Goal: Task Accomplishment & Management: Manage account settings

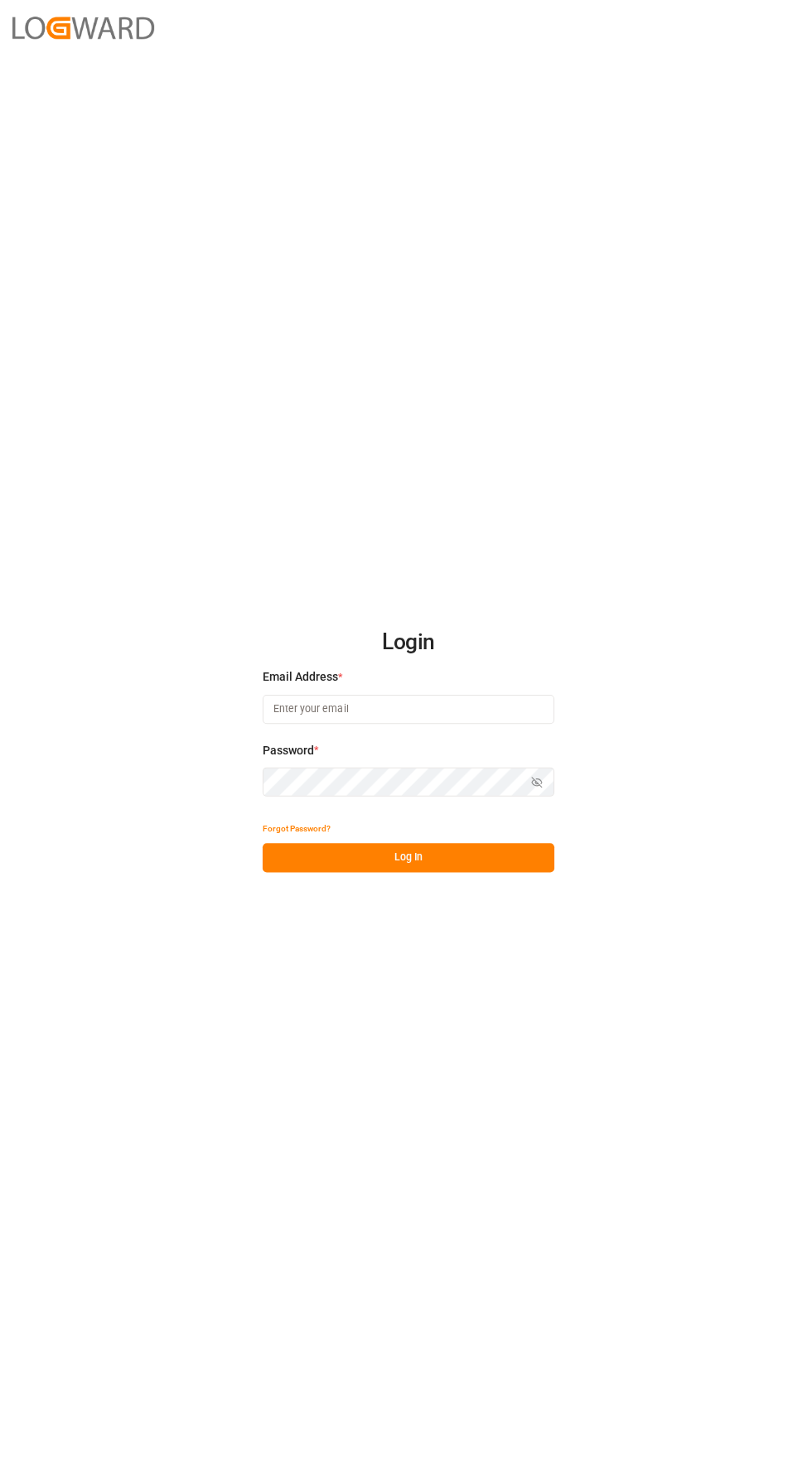
click at [319, 719] on input at bounding box center [406, 706] width 290 height 29
type input "[PERSON_NAME][EMAIL_ADDRESS][PERSON_NAME][DOMAIN_NAME]"
click at [512, 867] on button "Log In" at bounding box center [406, 852] width 290 height 29
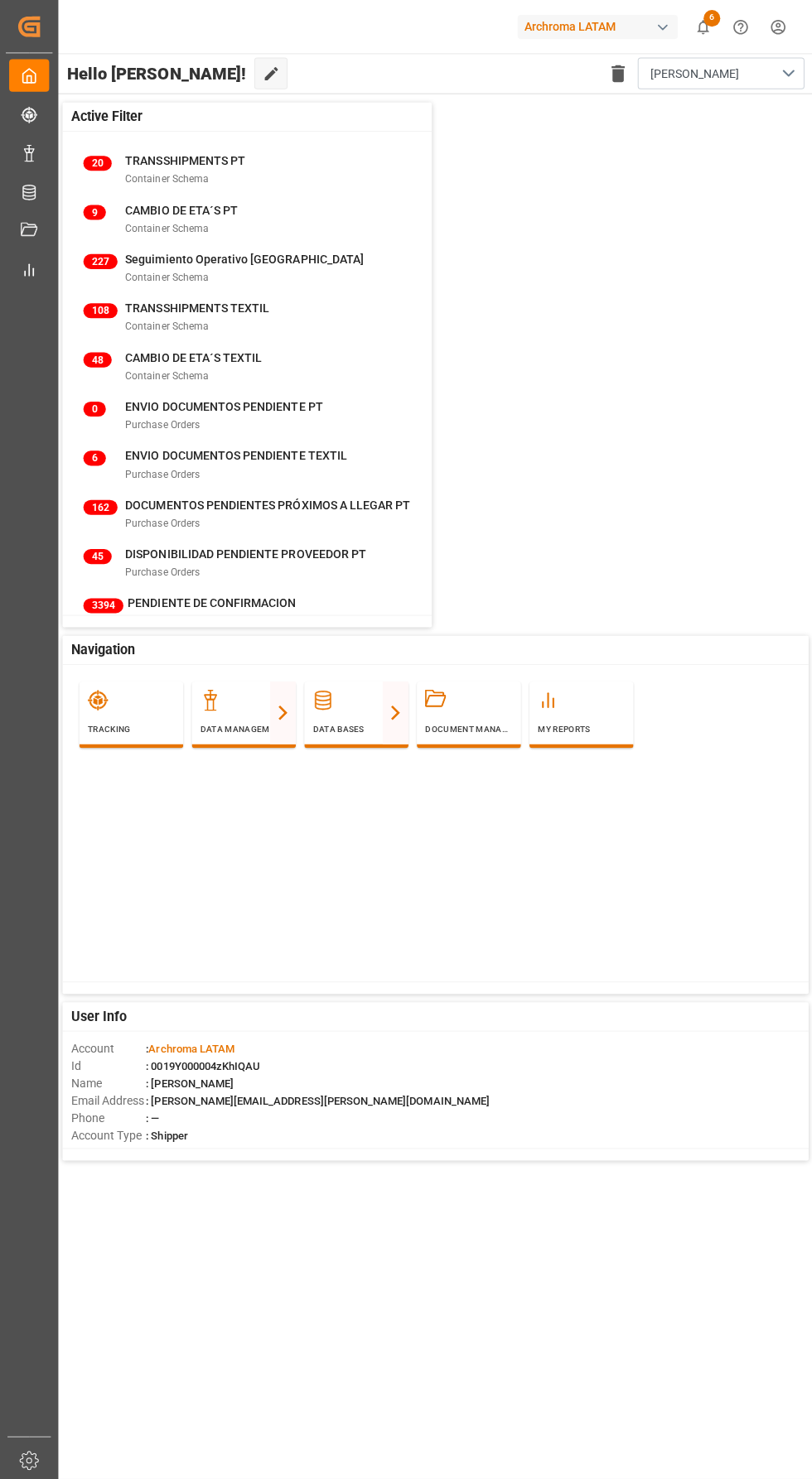
click at [640, 29] on div "Archroma LATAM" at bounding box center [593, 27] width 159 height 24
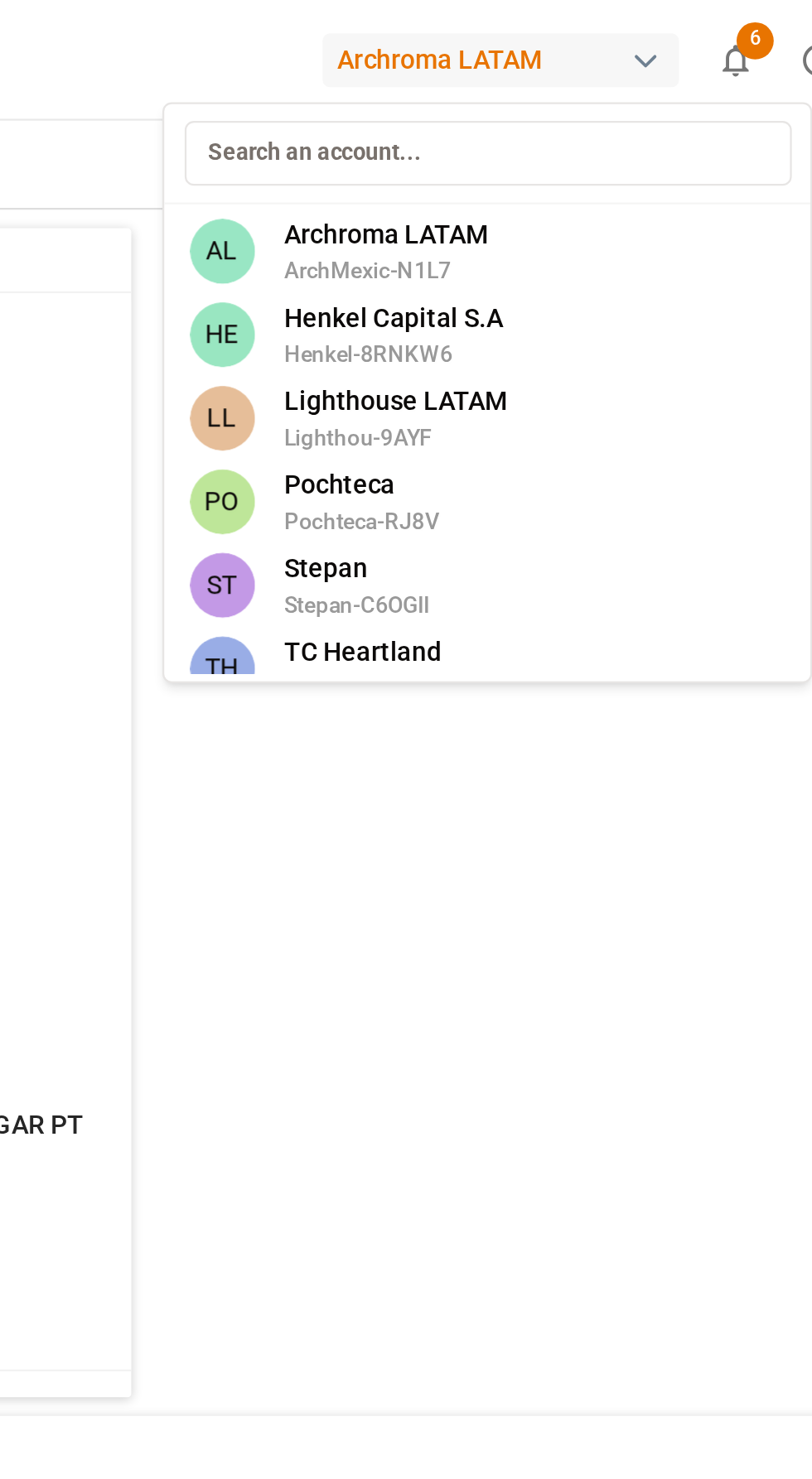
click at [542, 264] on span "Stepan-C6OGII" at bounding box center [529, 270] width 64 height 15
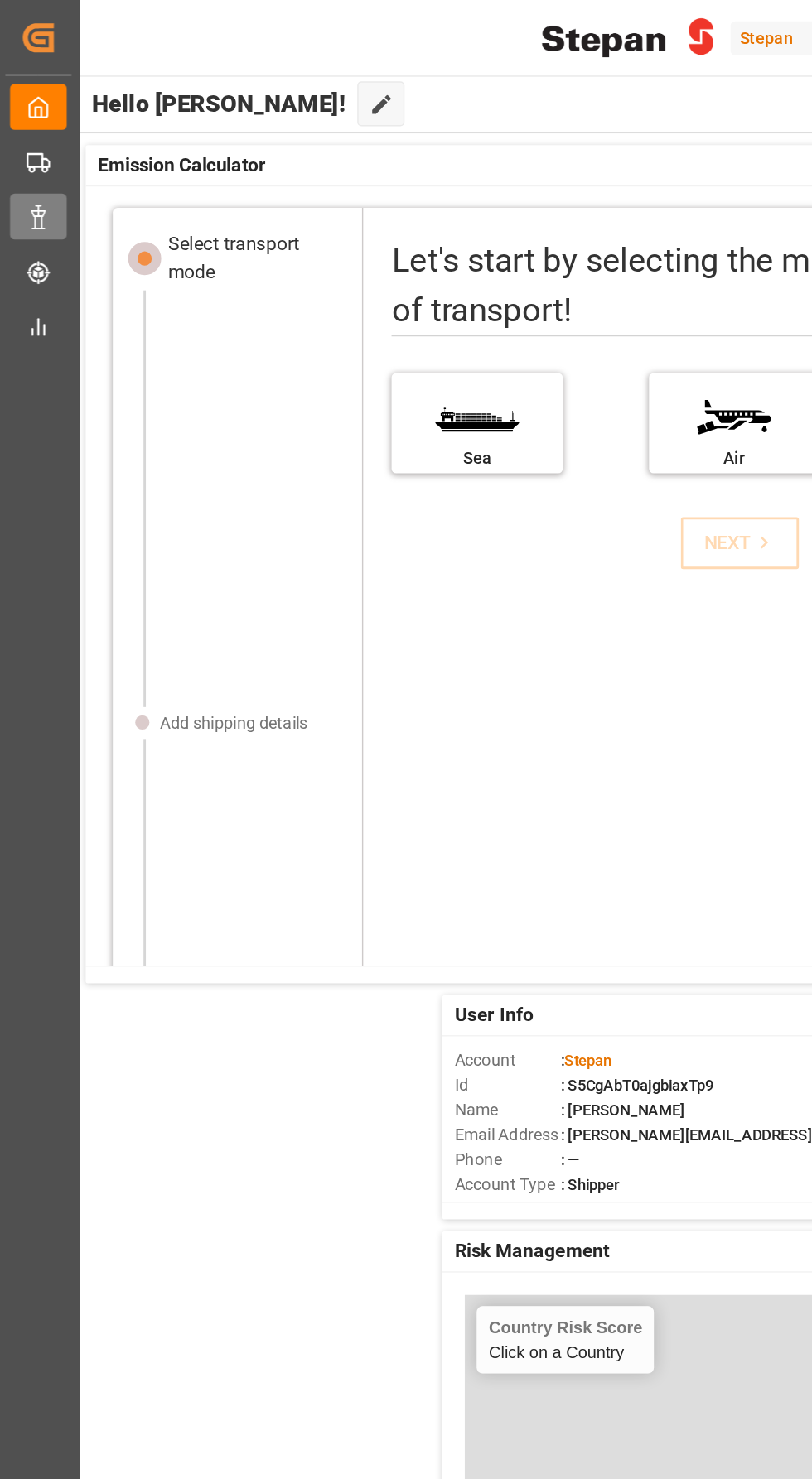
click at [28, 161] on line at bounding box center [29, 161] width 9 height 0
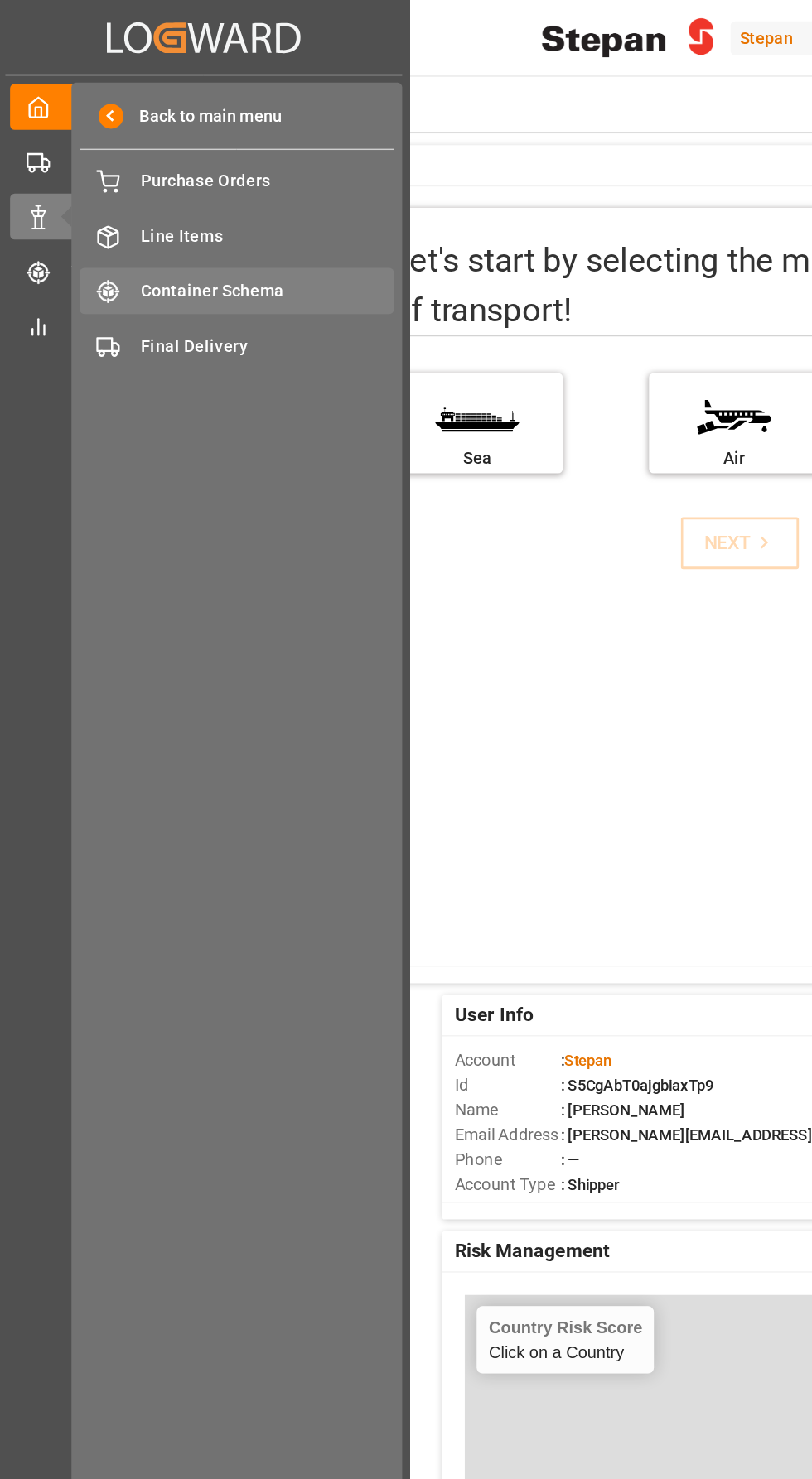
click at [120, 214] on div "Container Schema Container Schema" at bounding box center [168, 204] width 221 height 33
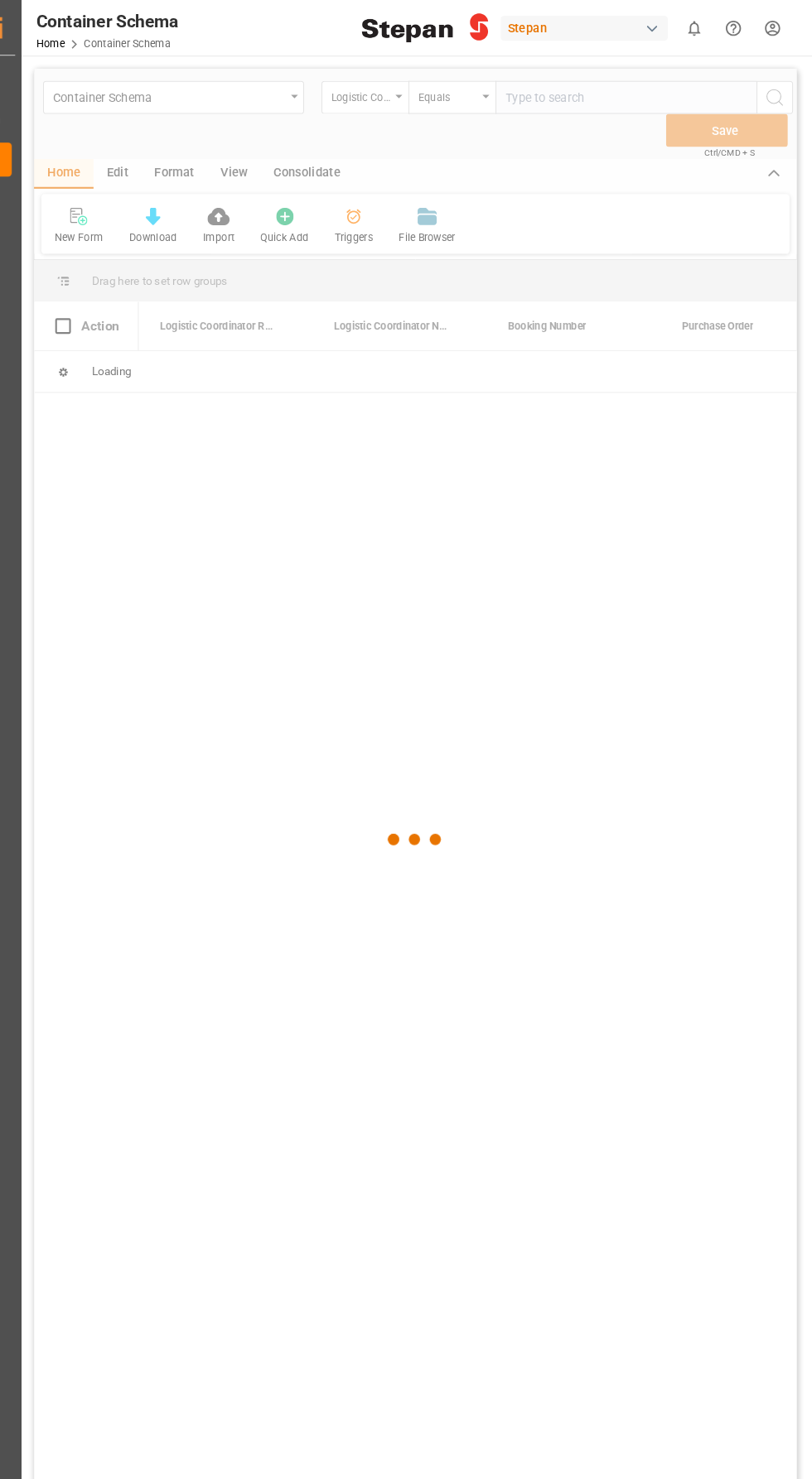
scroll to position [3, 0]
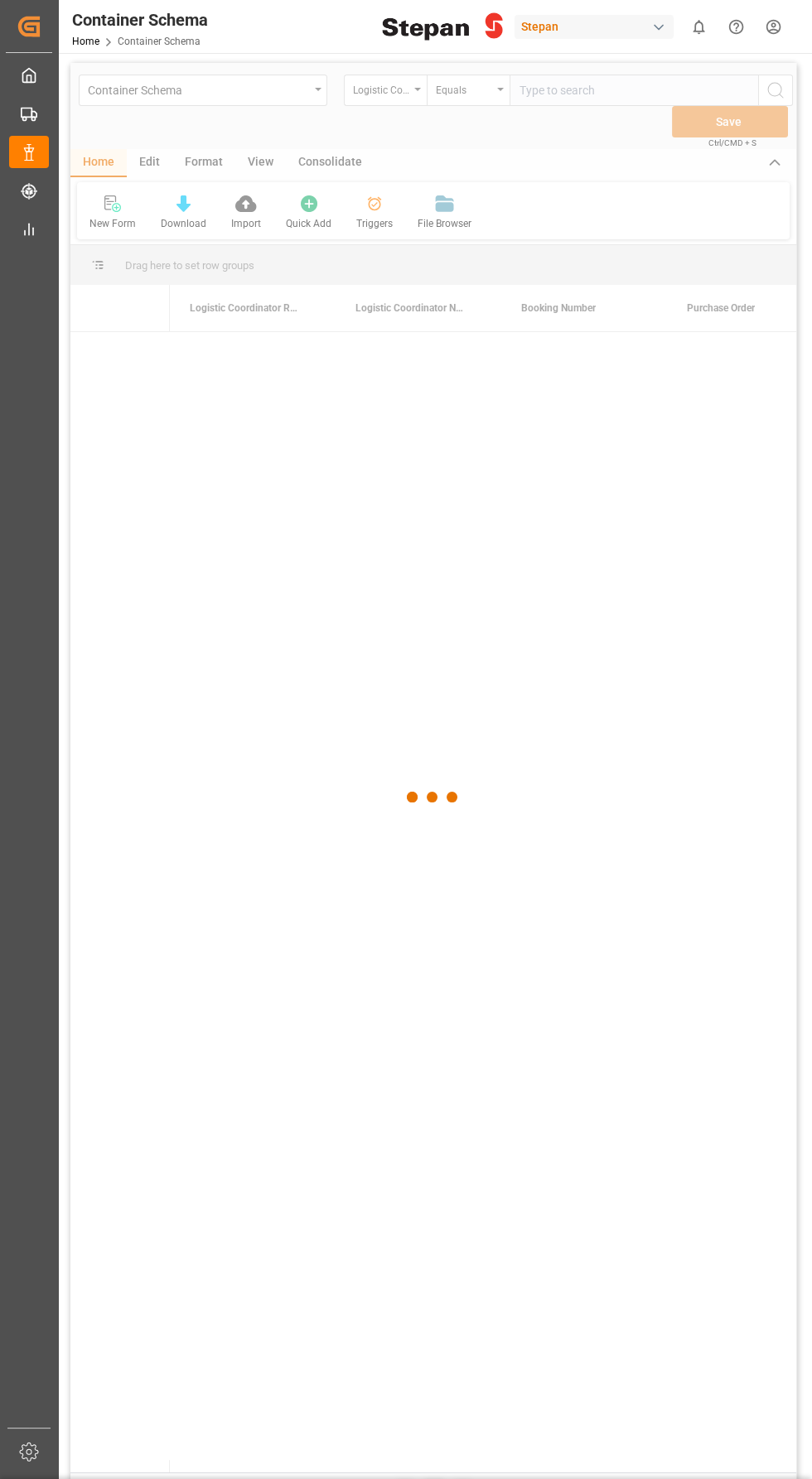
click at [59, 466] on main "Container Schema Logistic Coordinator Reference Number Equals Save Ctrl/CMD + S…" at bounding box center [433, 784] width 750 height 1443
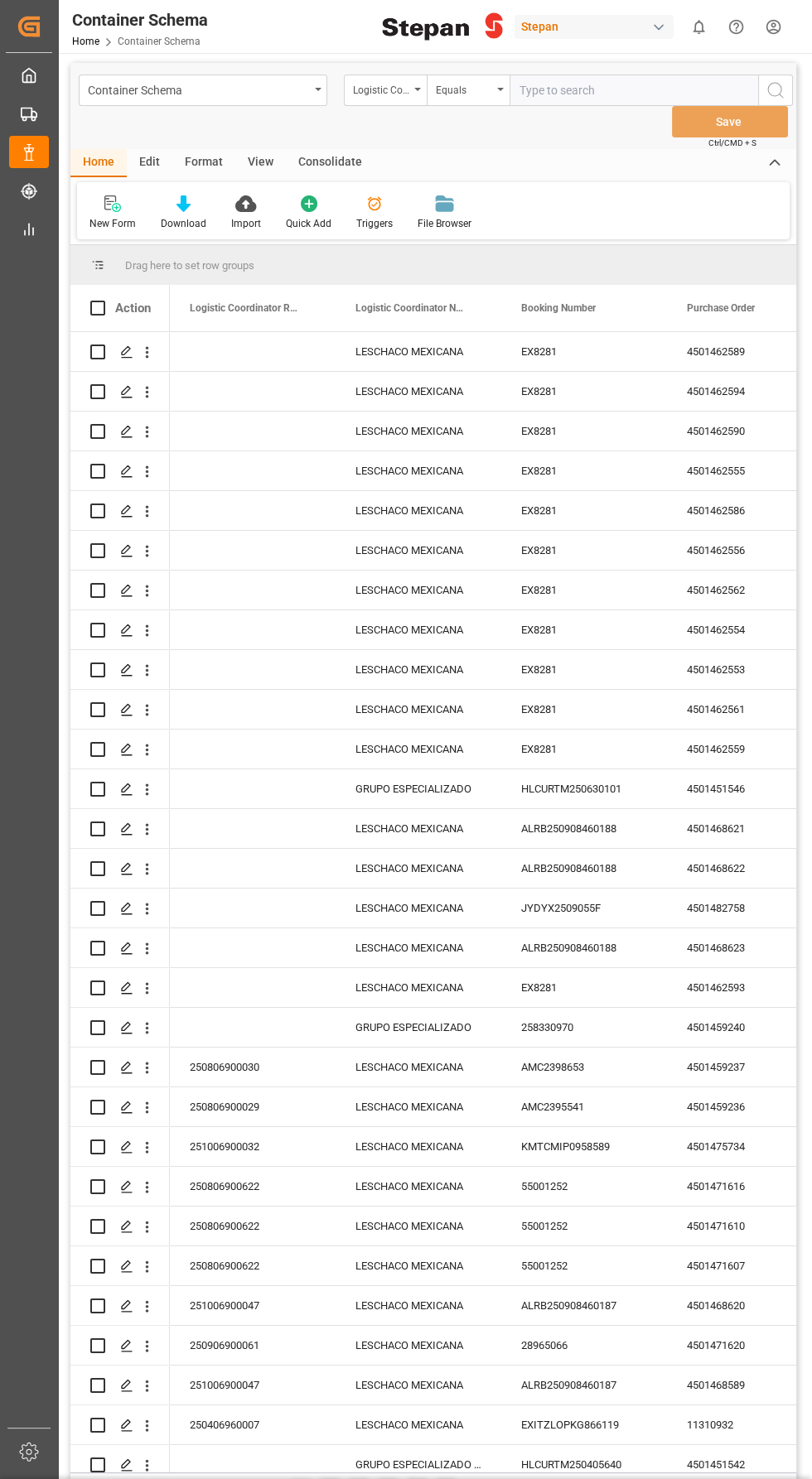
click at [148, 161] on div "Edit" at bounding box center [149, 163] width 45 height 28
click at [367, 227] on div "Schema Edit" at bounding box center [367, 223] width 57 height 15
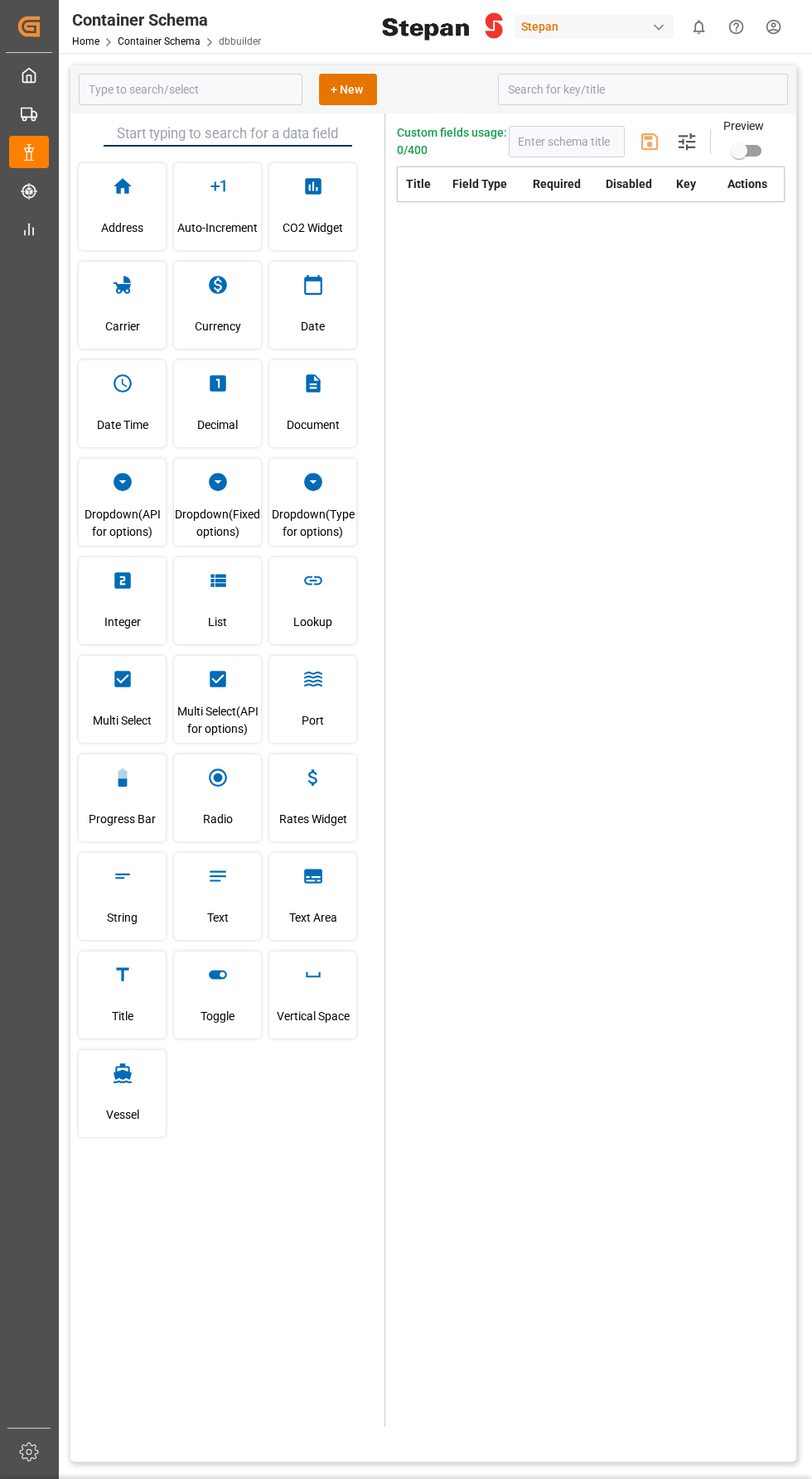
type input "Container Schema"
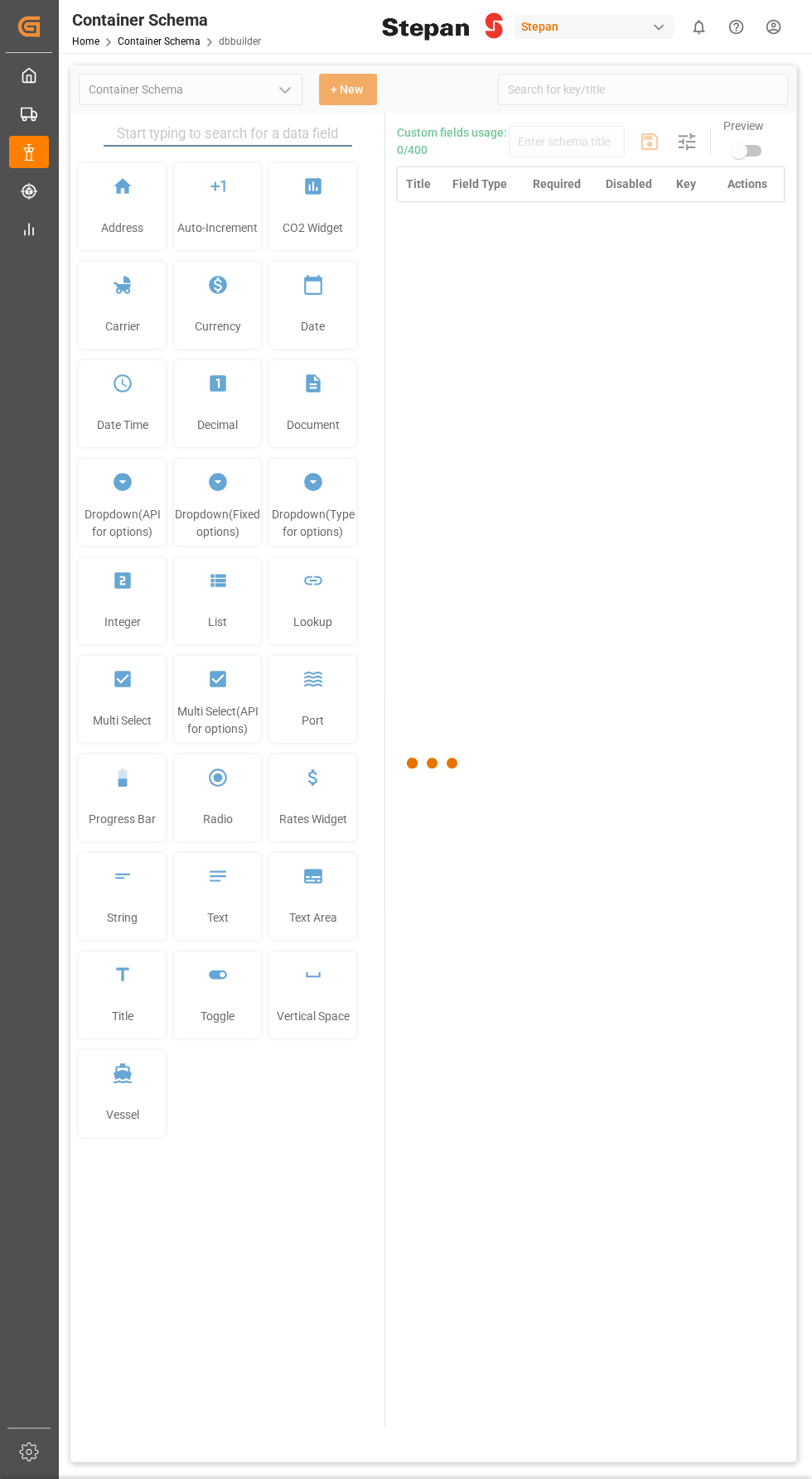
type input "Container Schema"
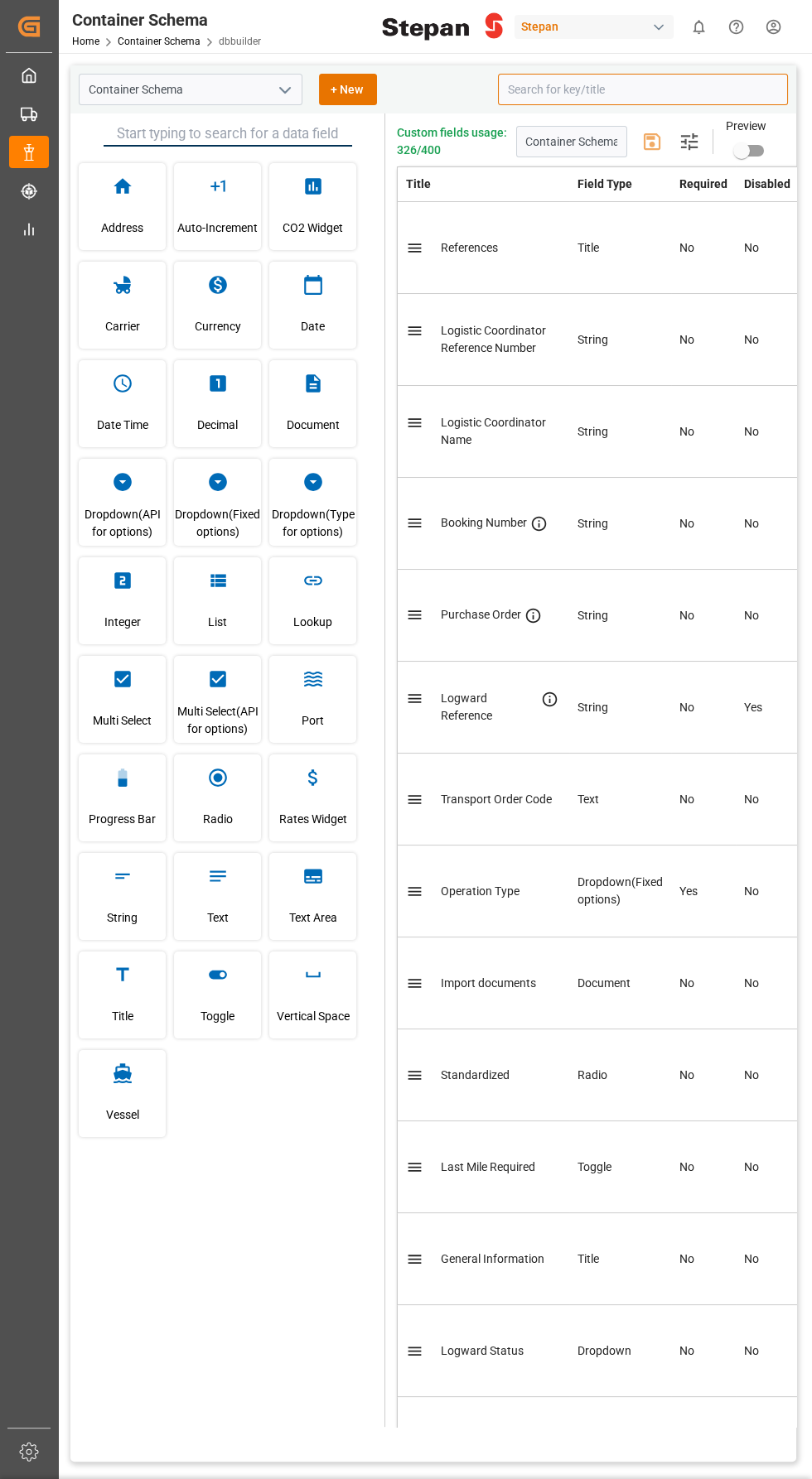
click at [627, 93] on input at bounding box center [643, 89] width 290 height 32
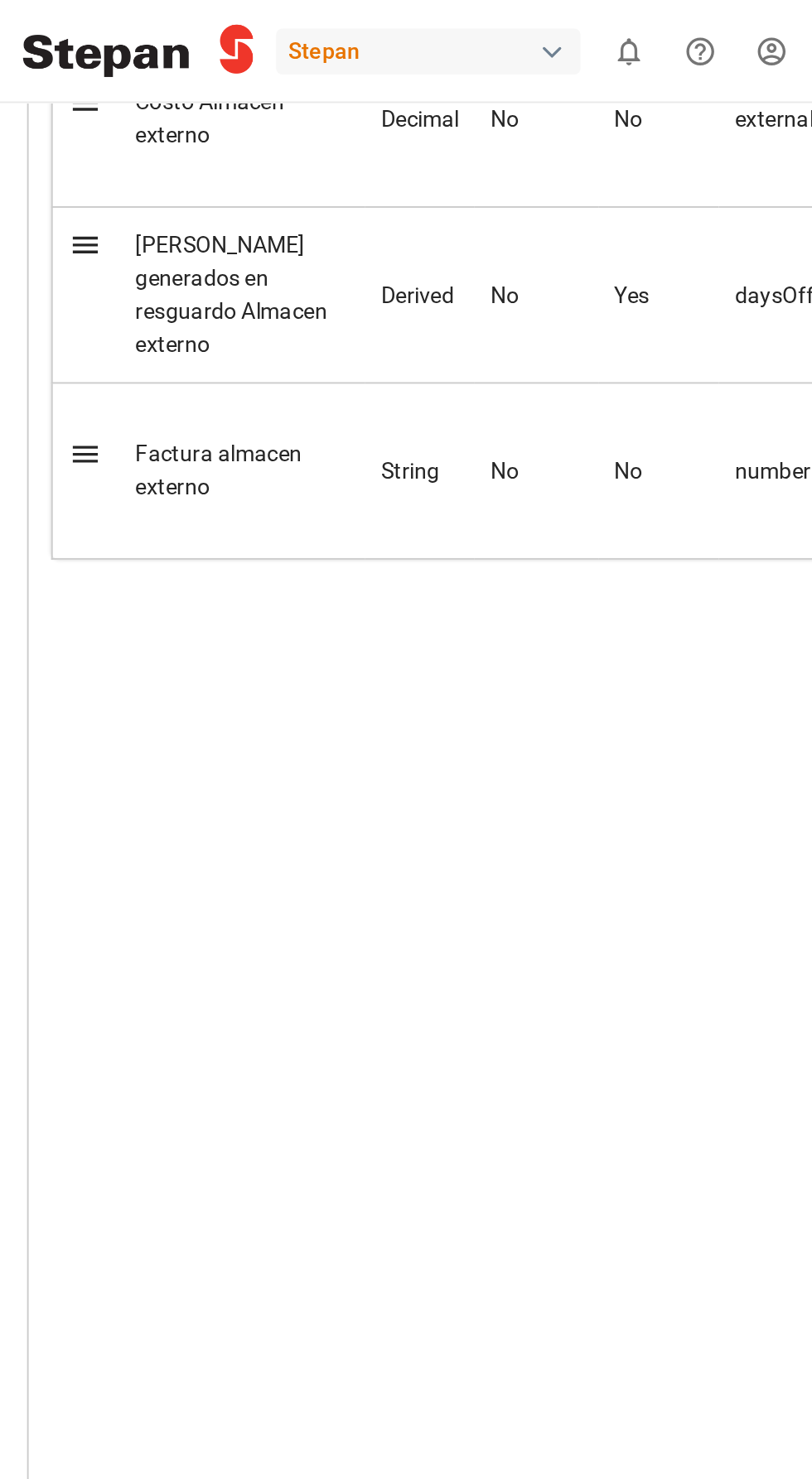
scroll to position [307, 0]
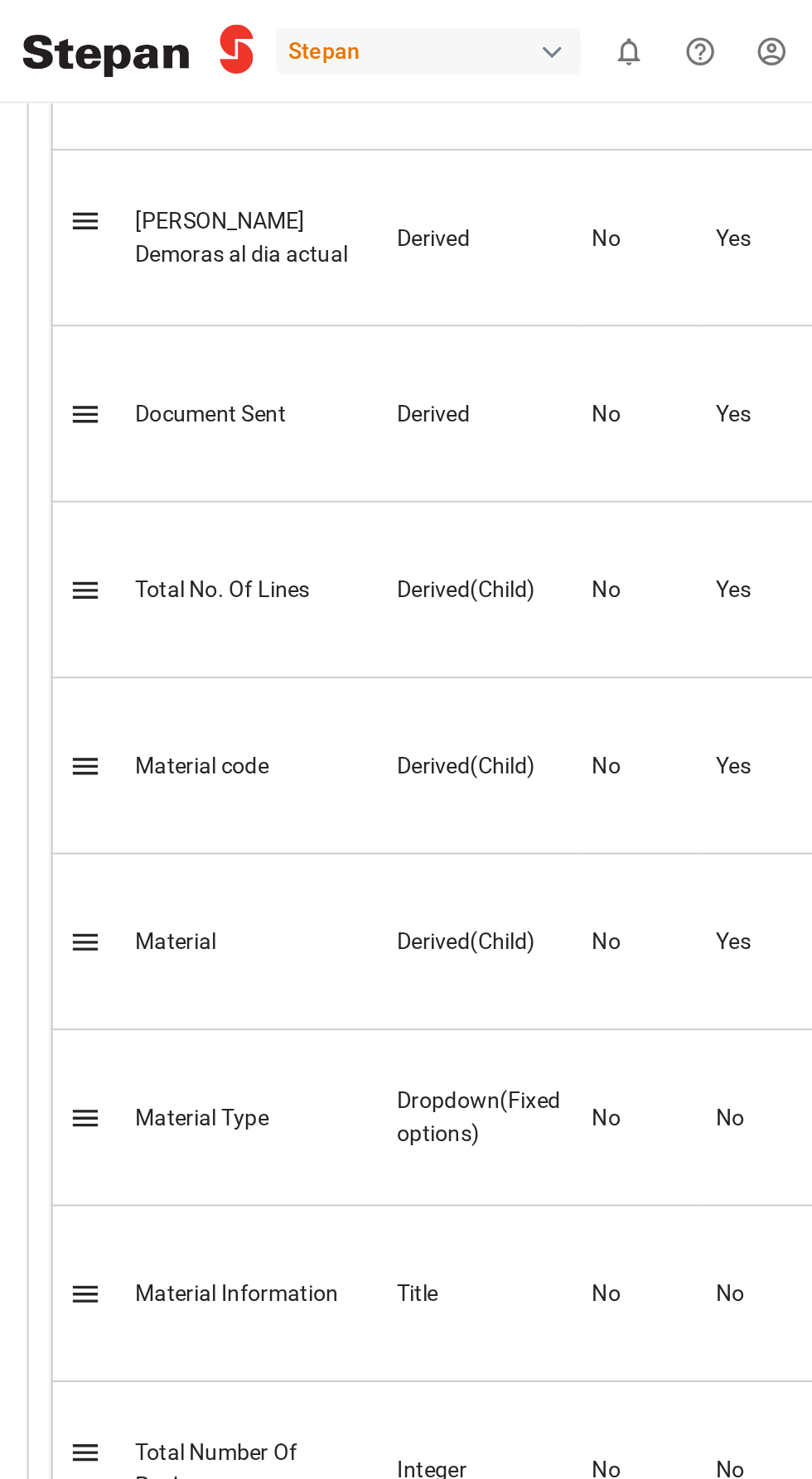
type input "A"
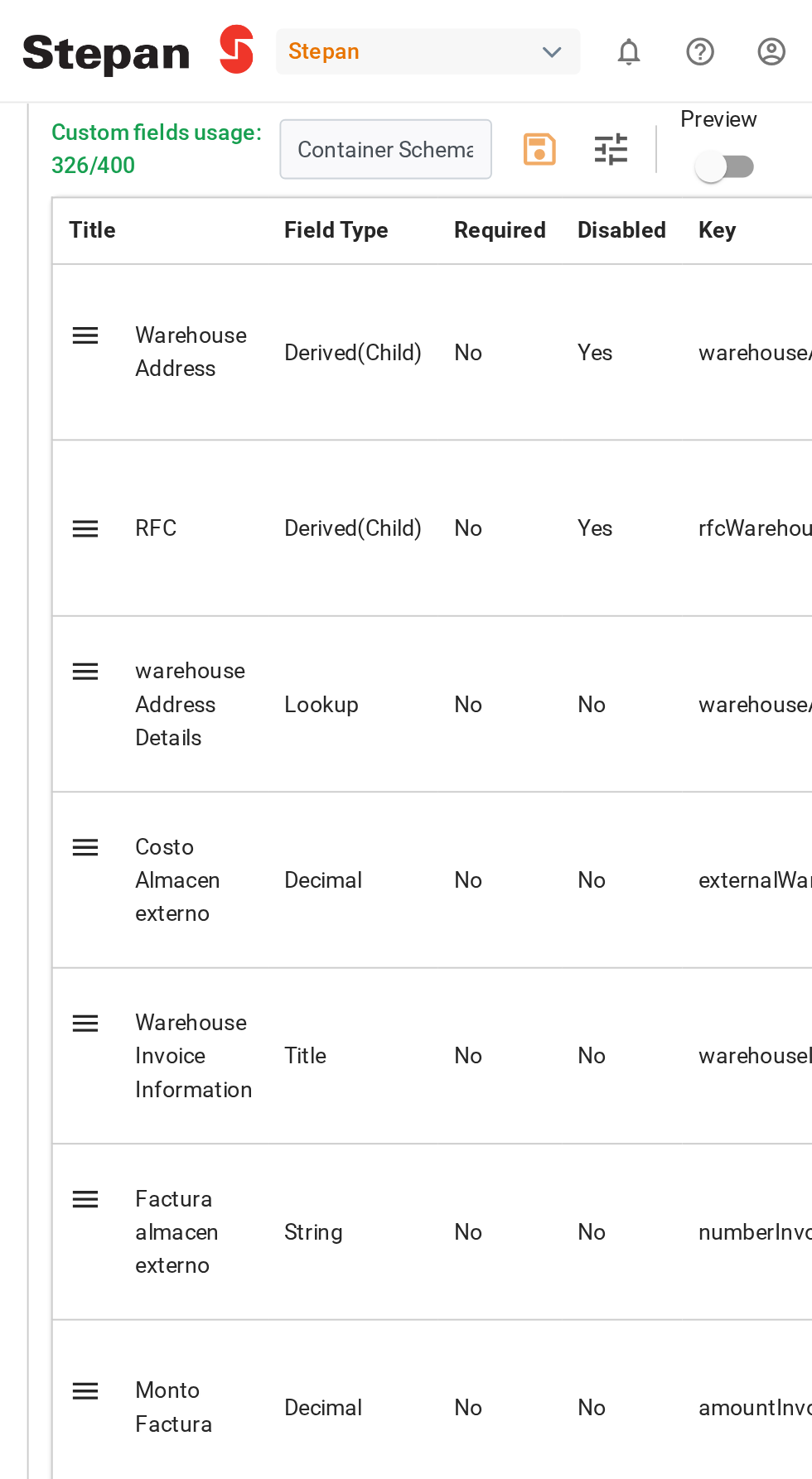
scroll to position [0, 0]
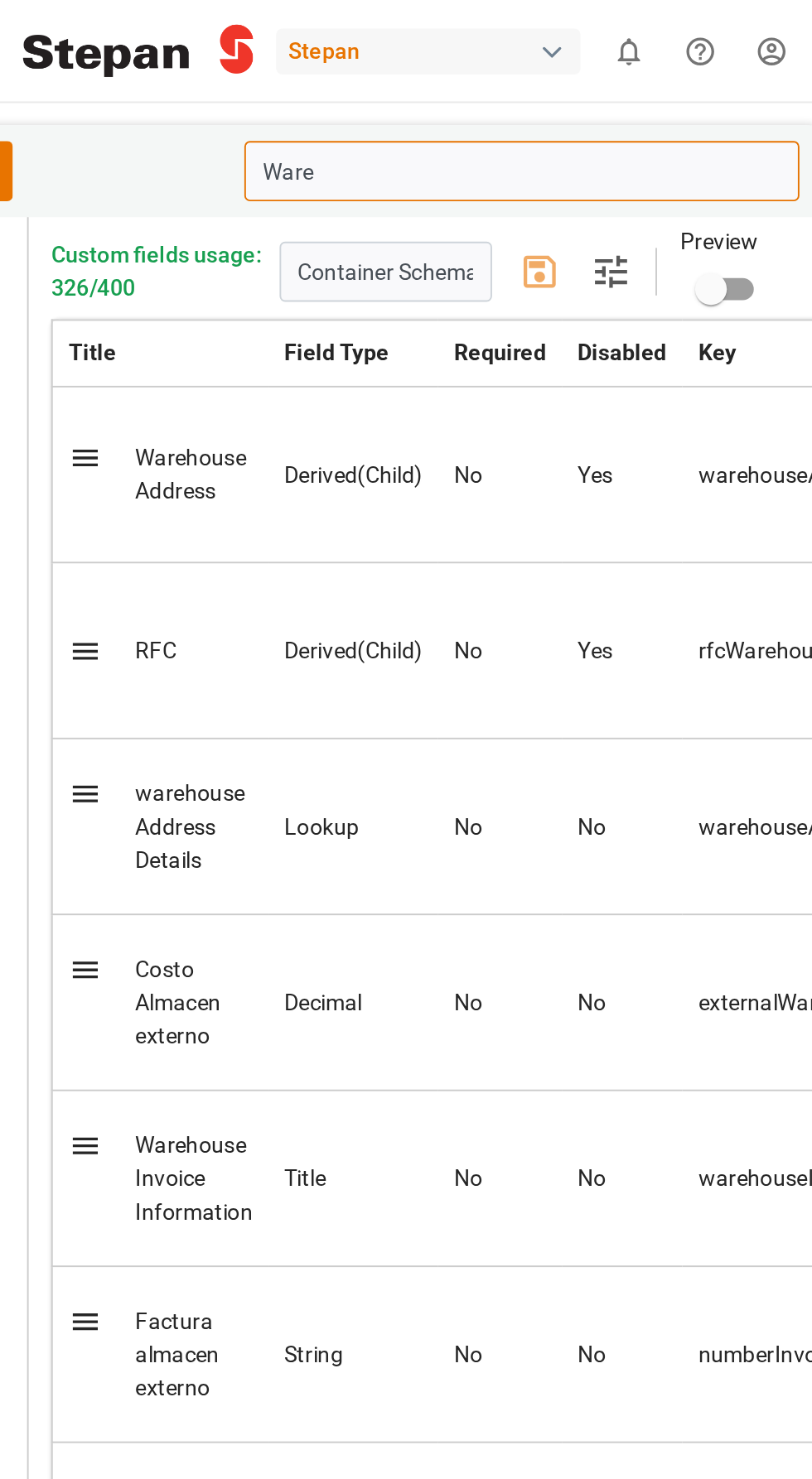
click at [575, 94] on input "Ware" at bounding box center [643, 89] width 290 height 32
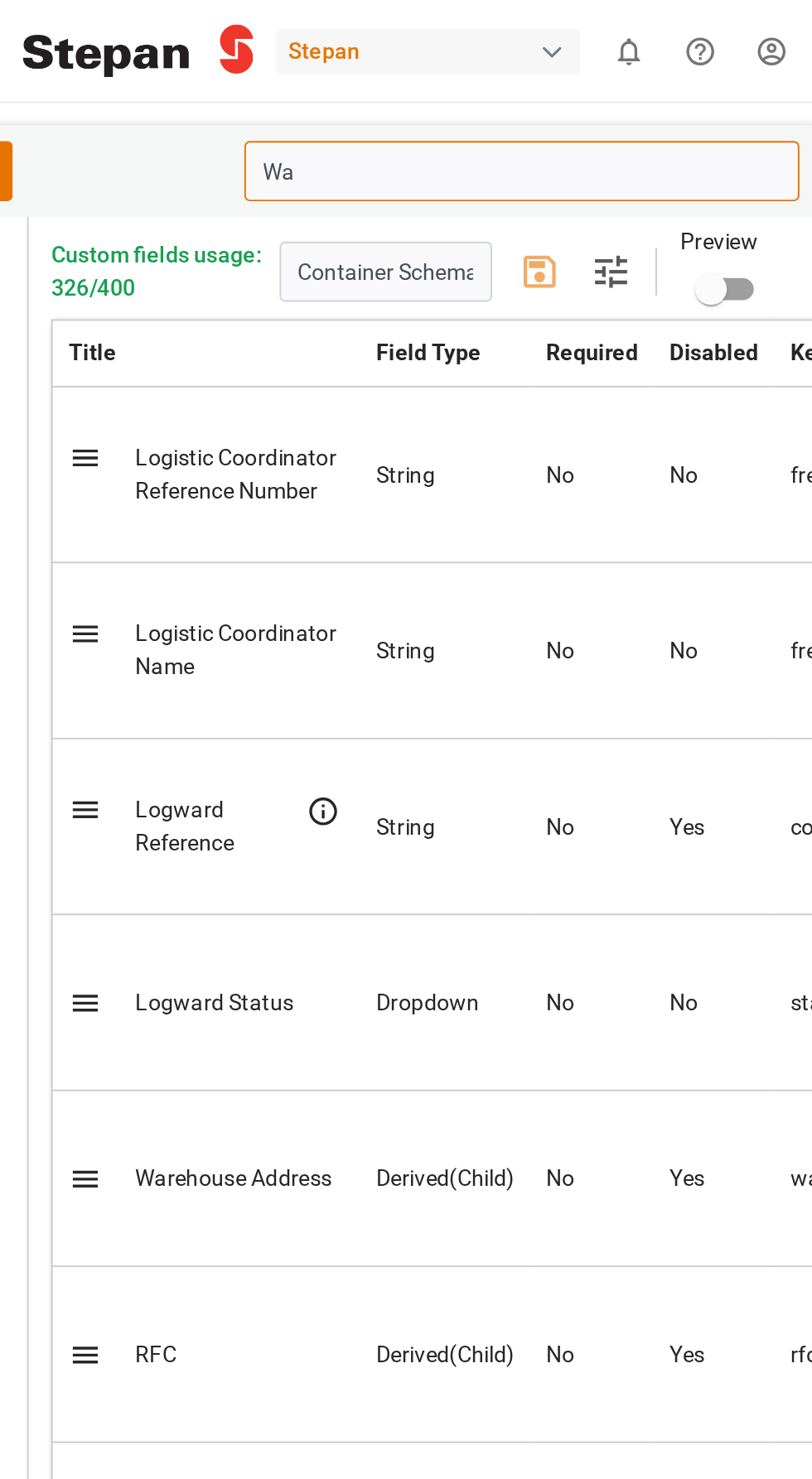
type input "W"
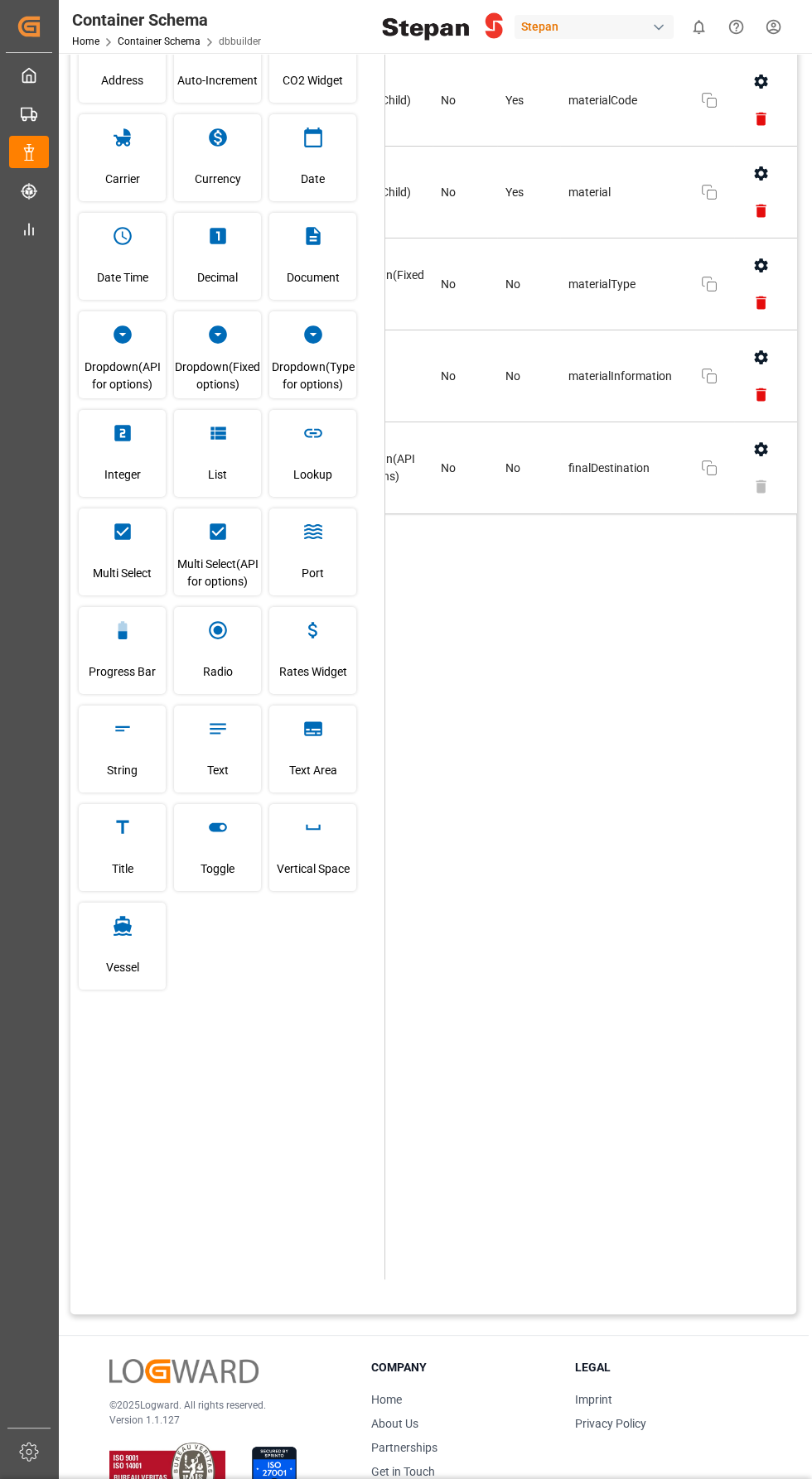
scroll to position [0, 199]
click at [755, 445] on icon "button" at bounding box center [761, 449] width 13 height 14
type input "Materi"
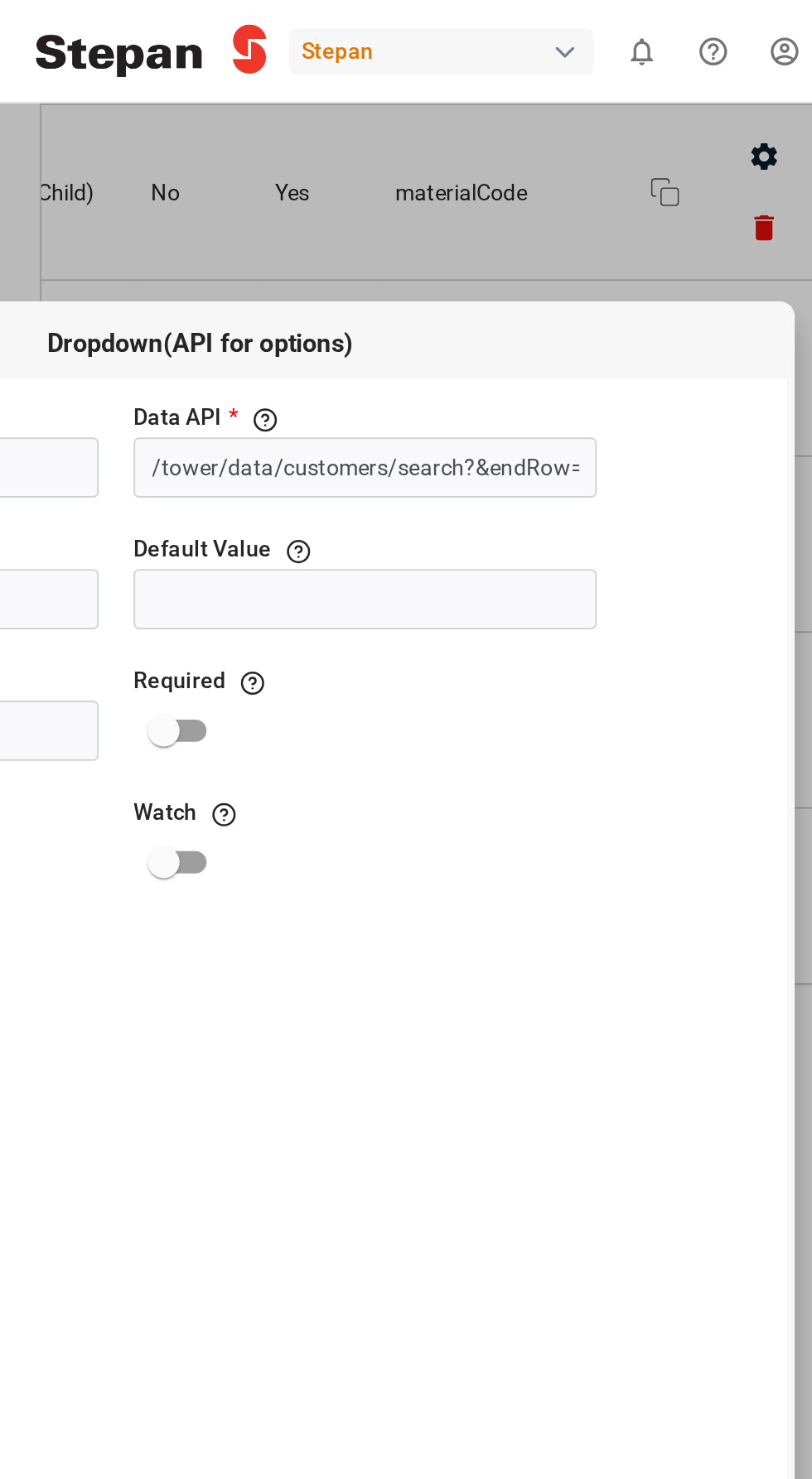
scroll to position [0, 0]
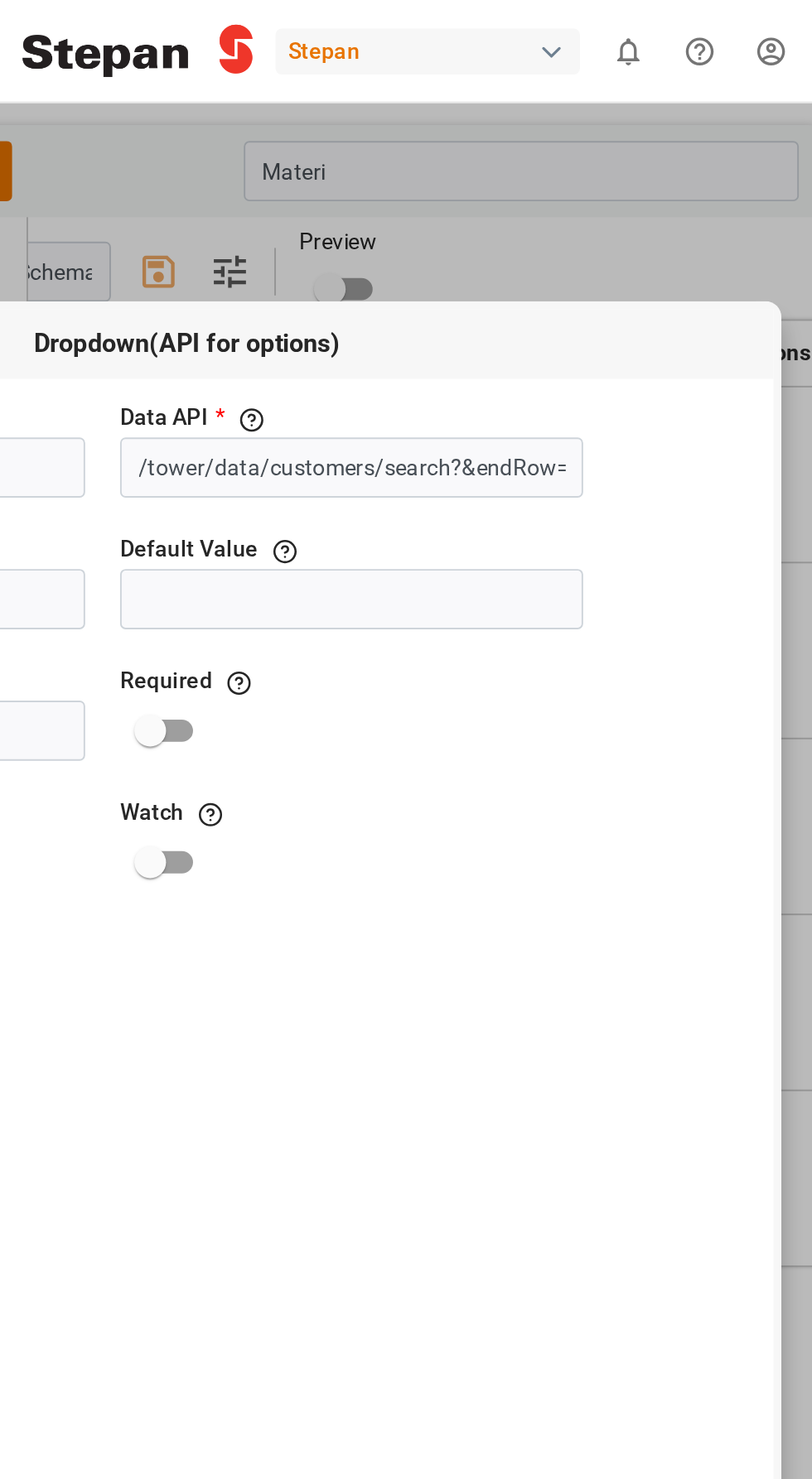
click at [427, 157] on div "General Visibility Dropdown(API for options) Field Name * The title of the fiel…" at bounding box center [406, 749] width 745 height 1184
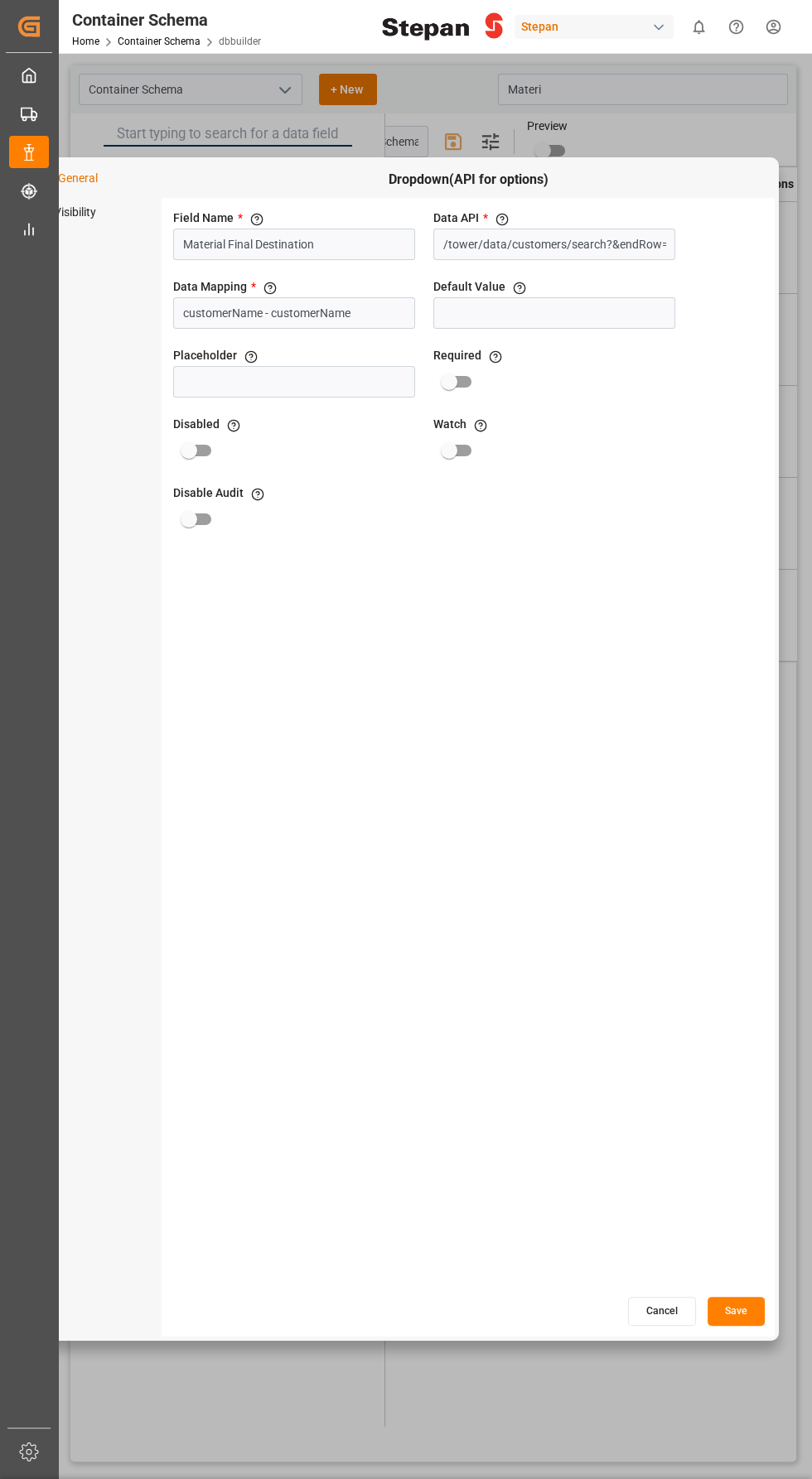
click at [648, 1326] on button "Cancel" at bounding box center [661, 1312] width 68 height 29
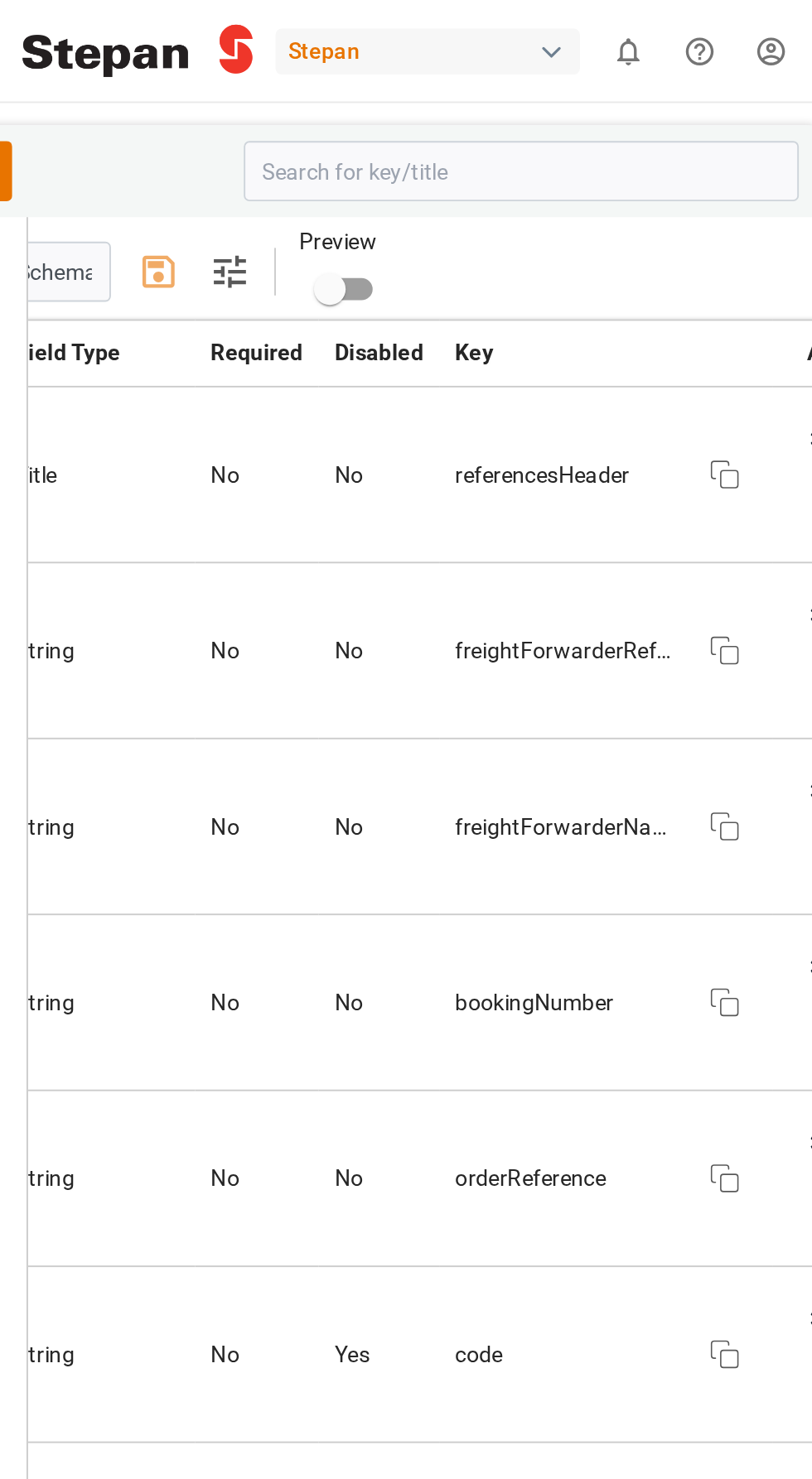
click at [432, 92] on div "Container Schema + New" at bounding box center [282, 89] width 408 height 32
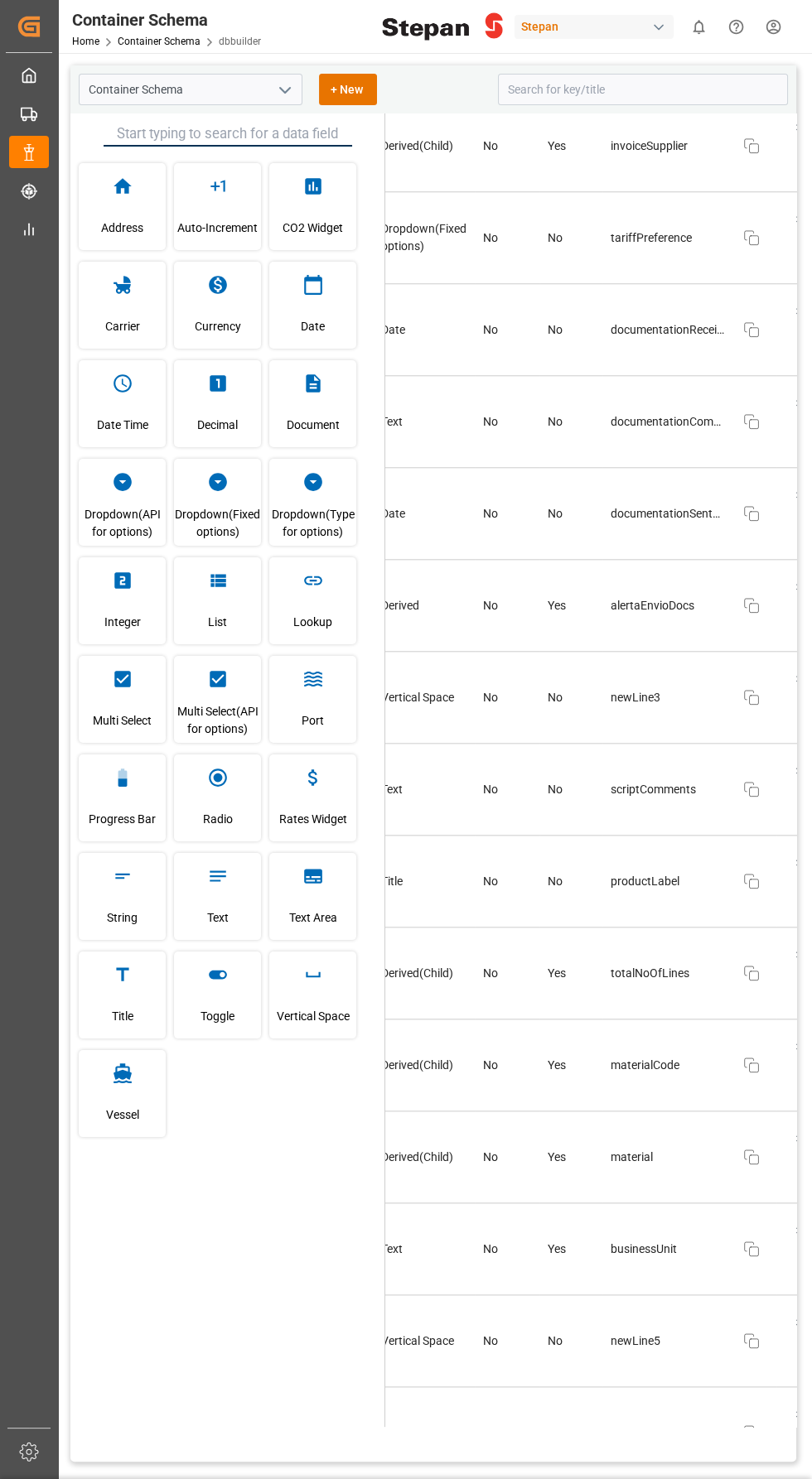
scroll to position [1, 0]
click at [203, 73] on input "Container Schema" at bounding box center [191, 88] width 224 height 32
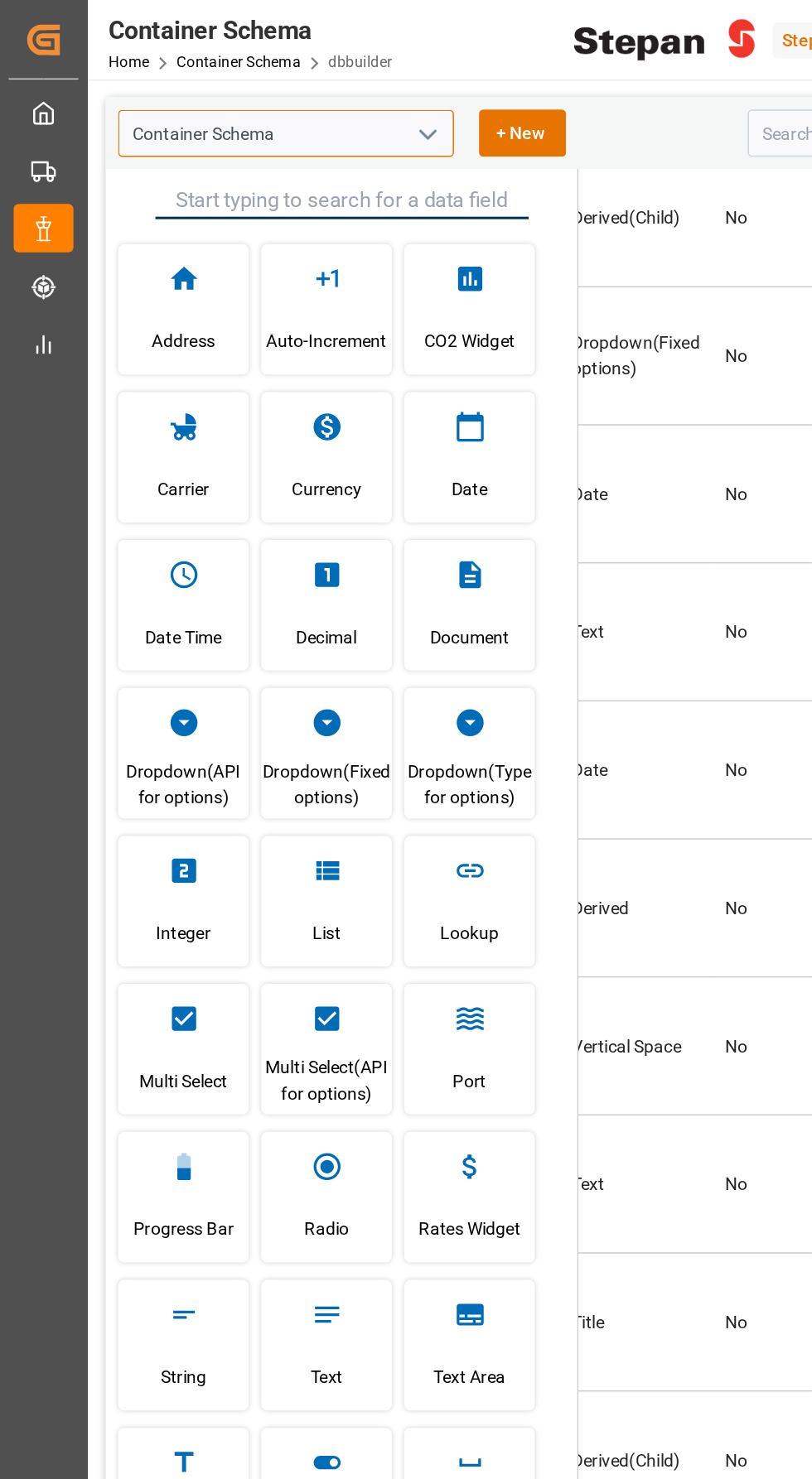
scroll to position [0, 0]
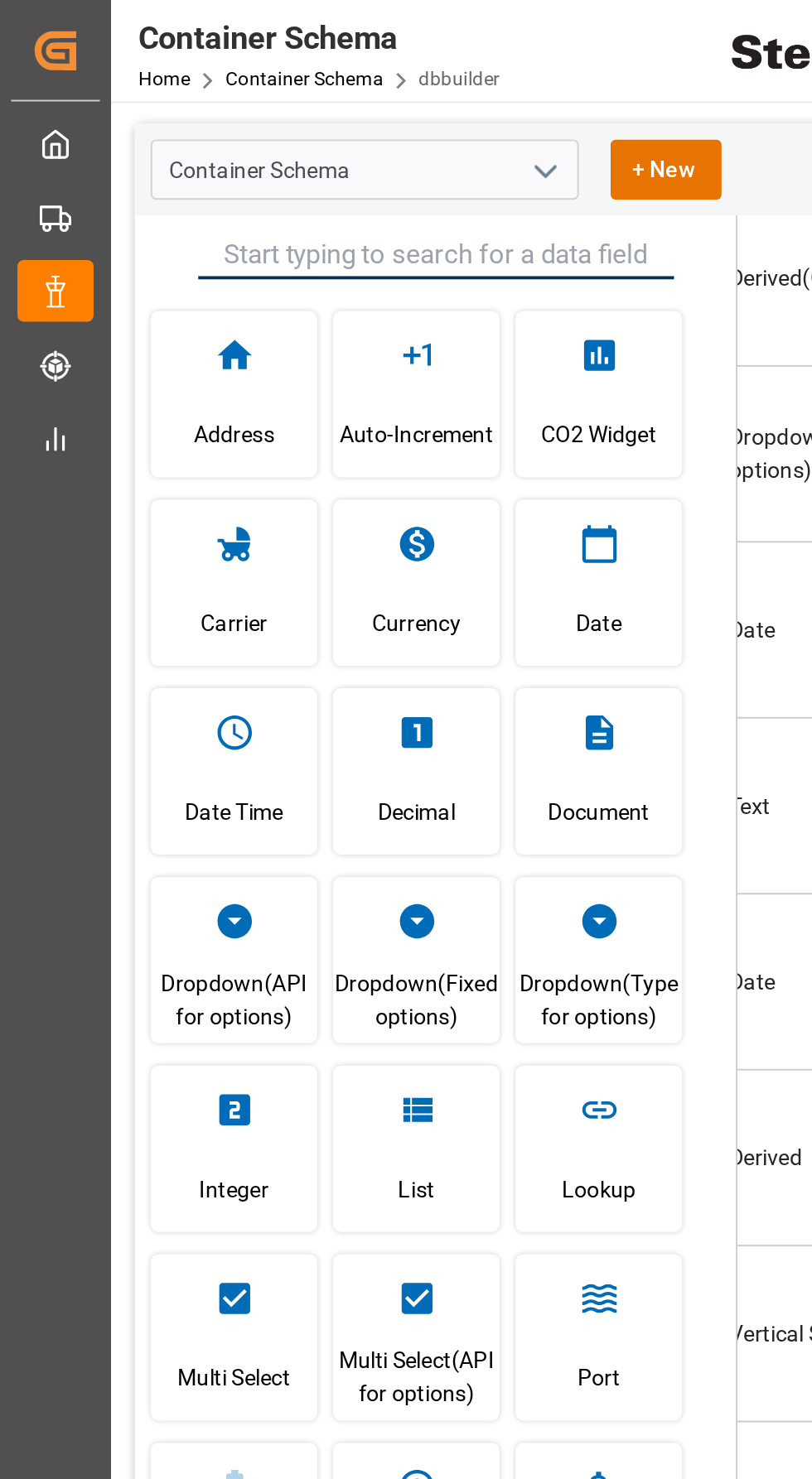
click at [290, 89] on icon "open menu" at bounding box center [284, 89] width 20 height 20
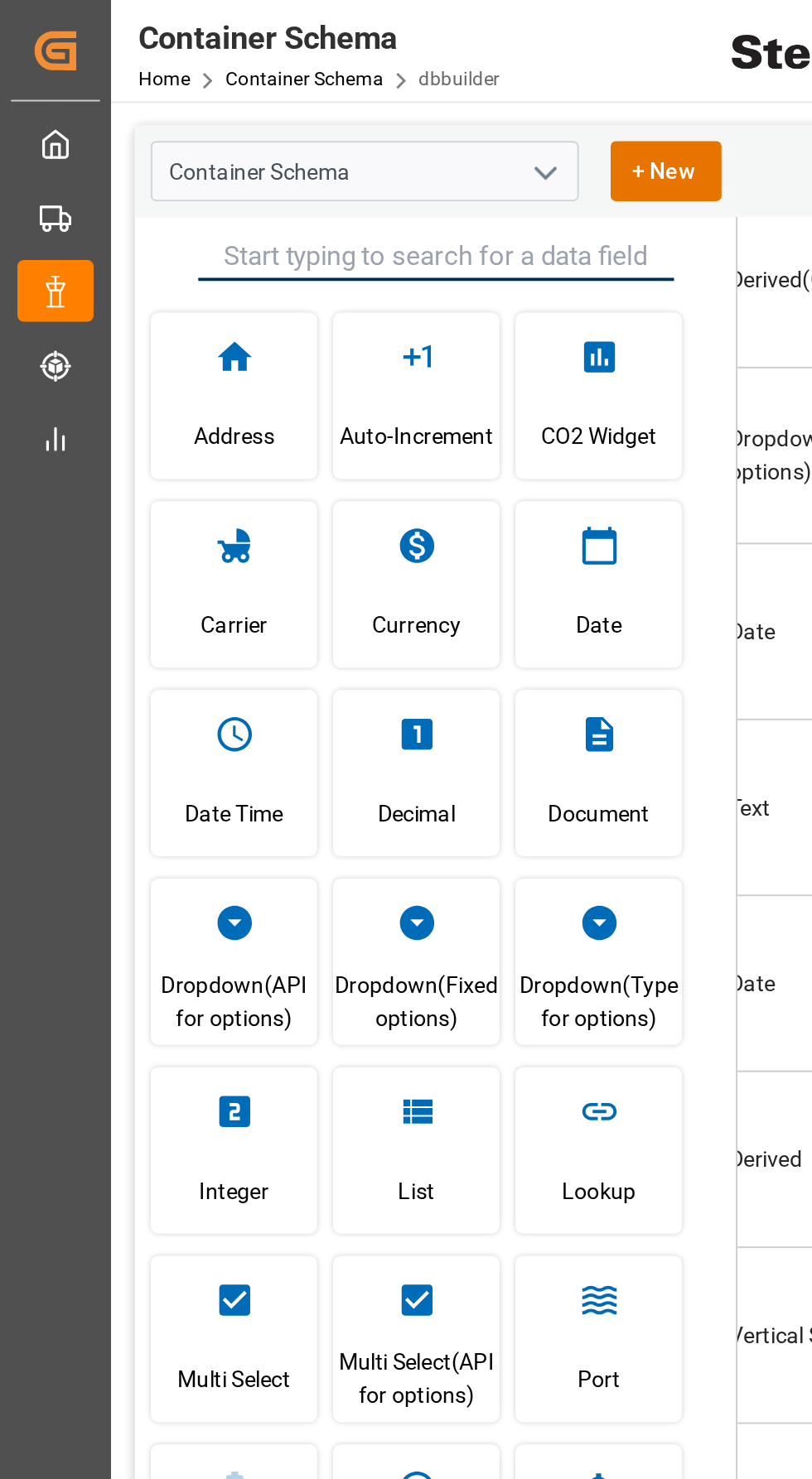
click at [400, 93] on div "Container Schema + New" at bounding box center [282, 89] width 408 height 32
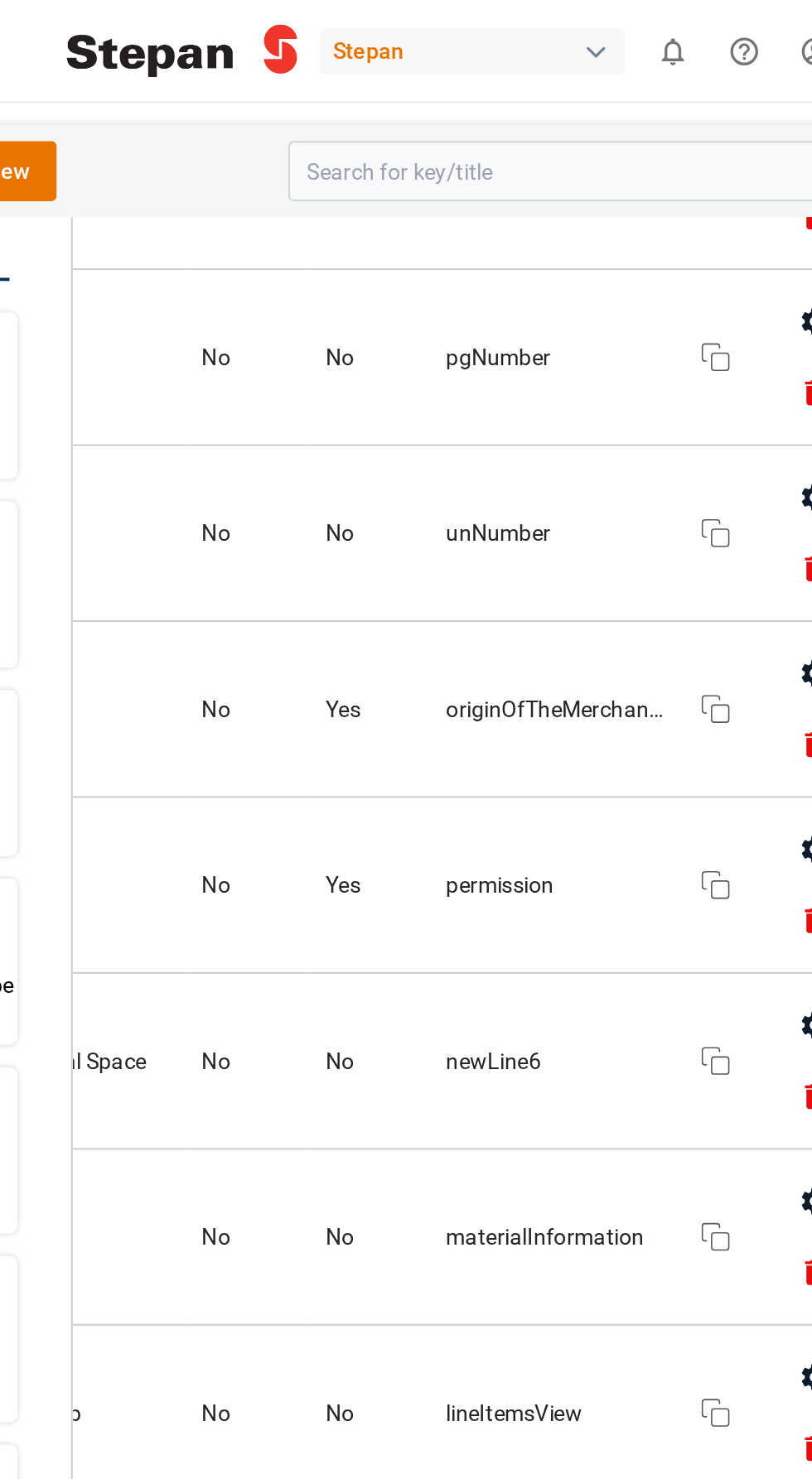
scroll to position [4406, 227]
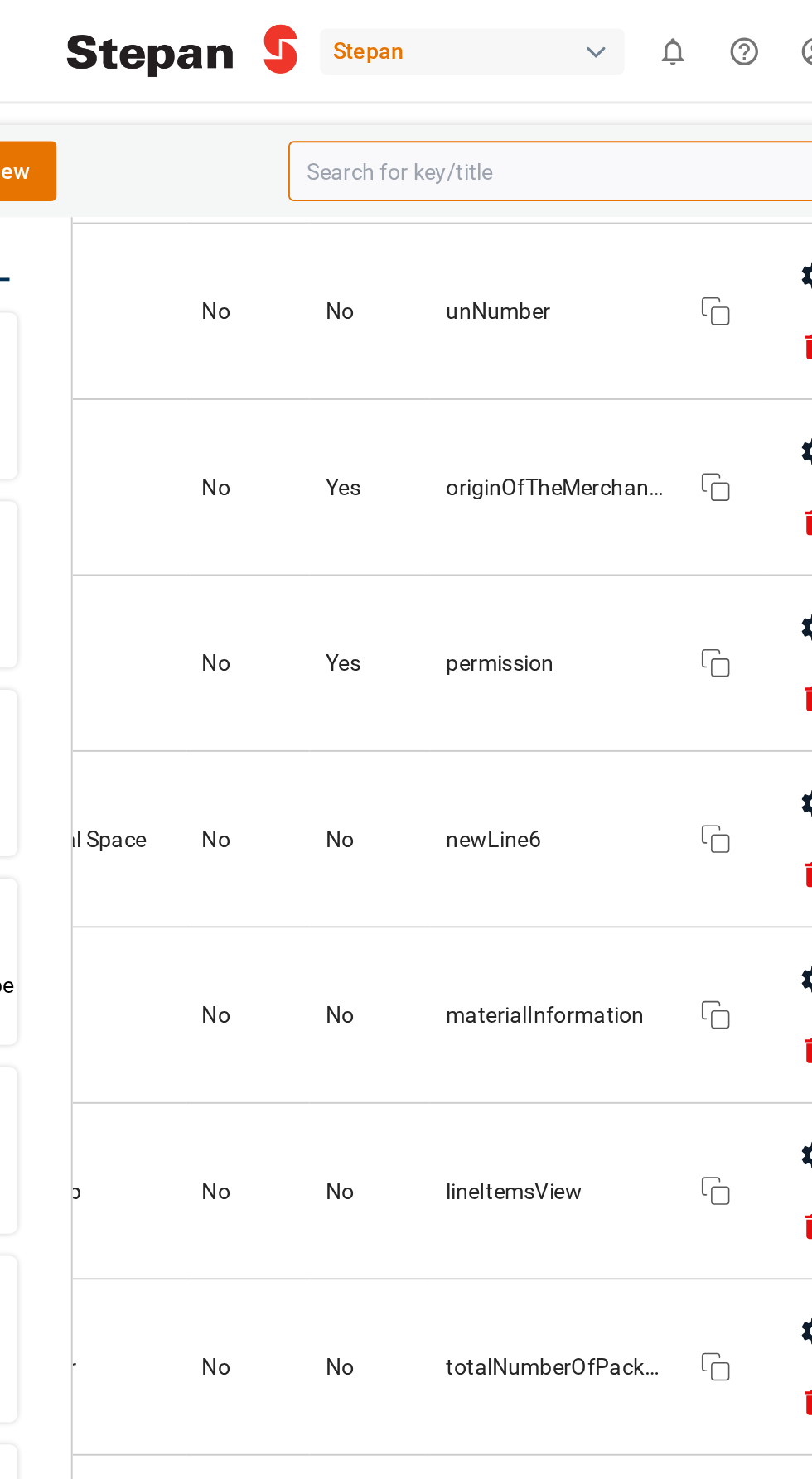
click at [551, 93] on input at bounding box center [643, 89] width 290 height 32
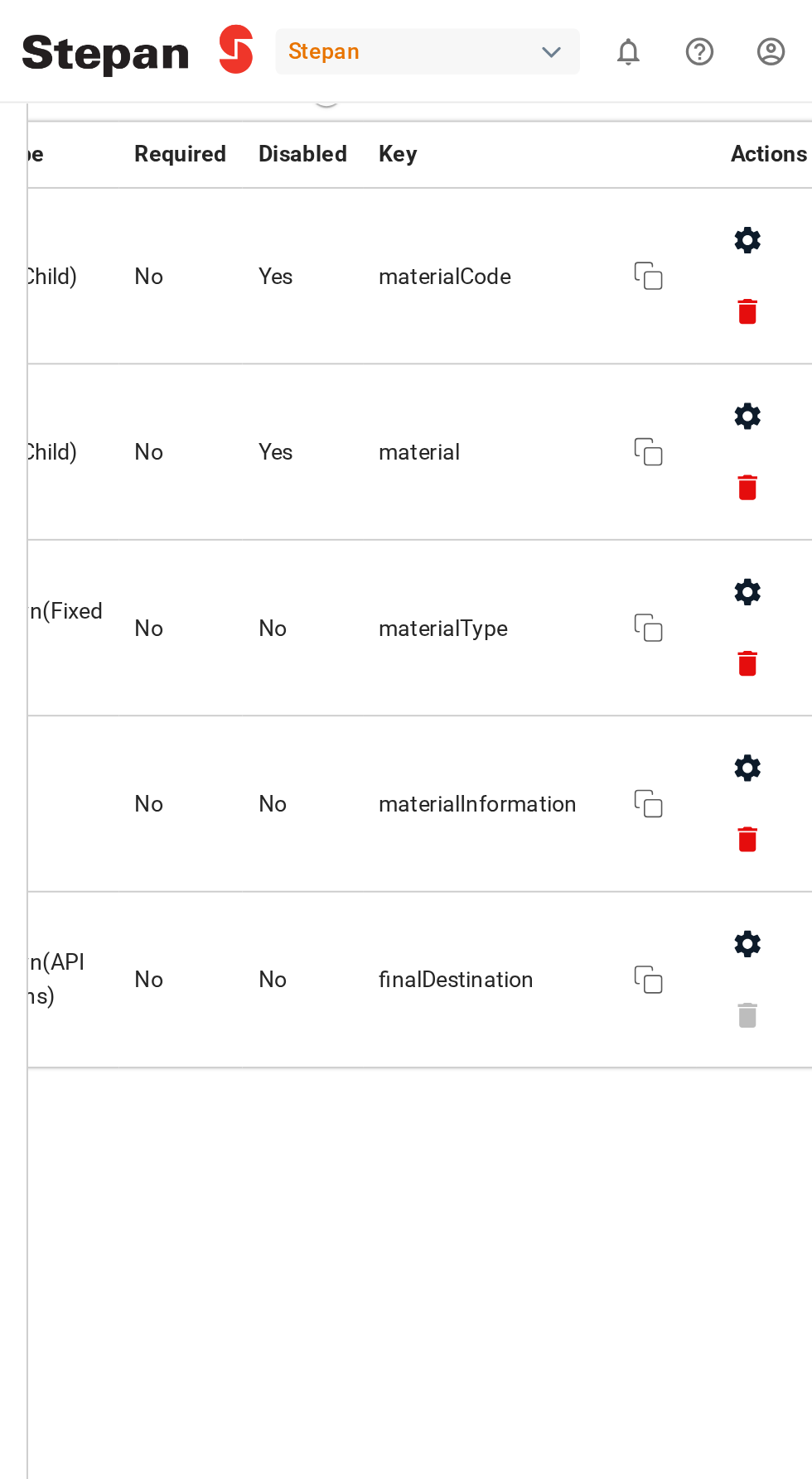
scroll to position [307, 0]
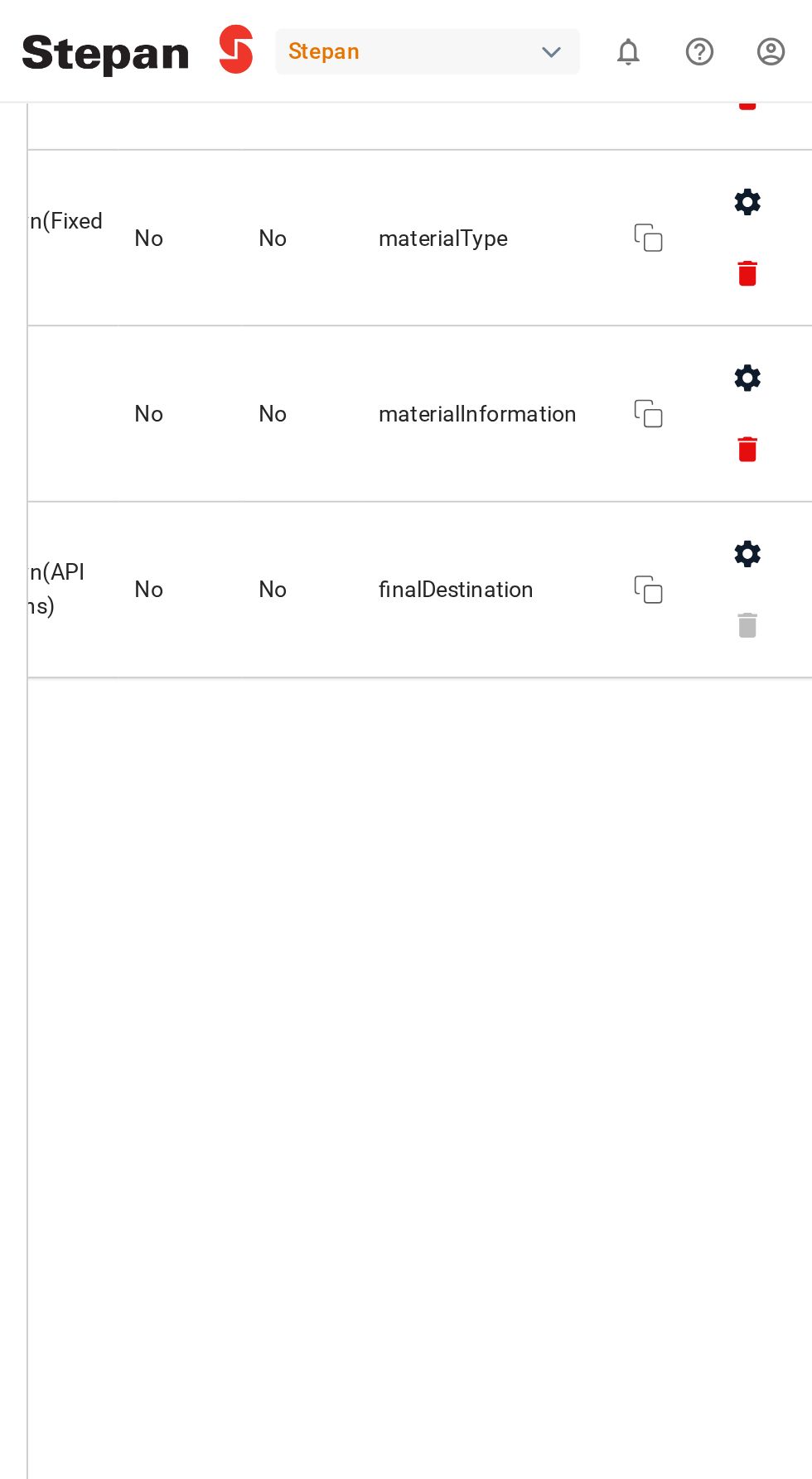
click at [761, 291] on icon "button" at bounding box center [760, 289] width 13 height 14
type input "Material"
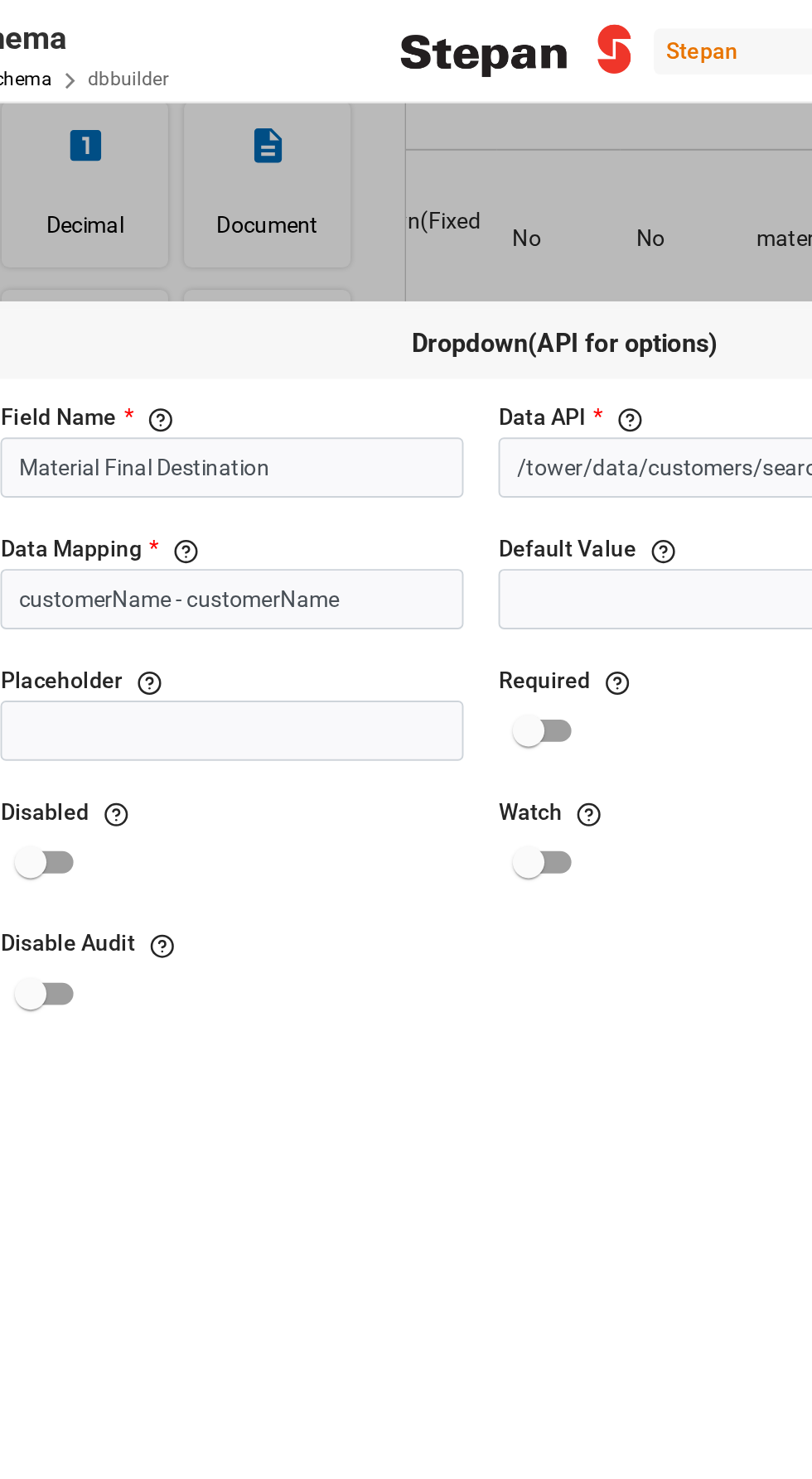
scroll to position [29, 0]
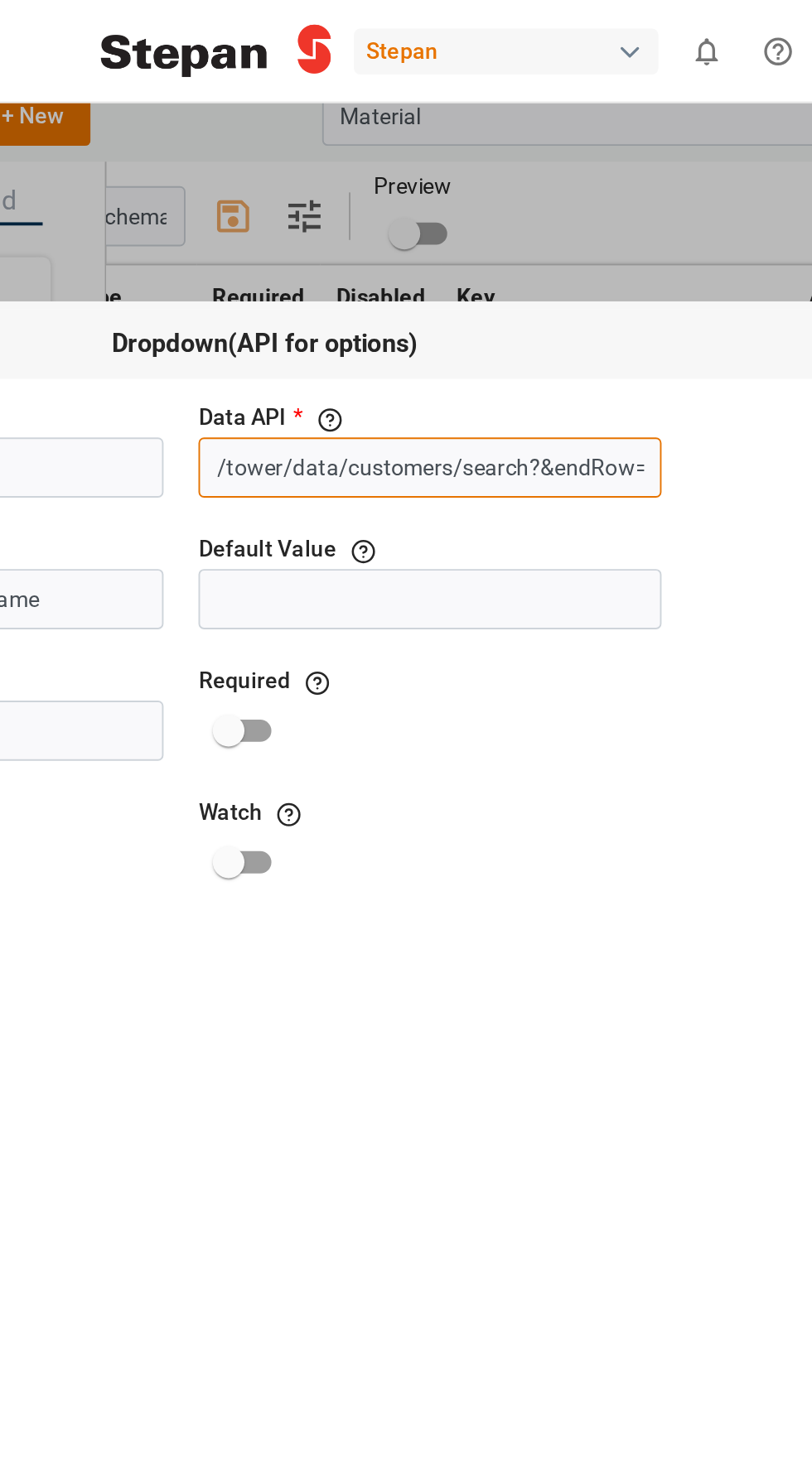
click at [553, 228] on input "/tower/data/customers/search?&endRow=300&p=0&s=300&startRow=0" at bounding box center [554, 244] width 242 height 32
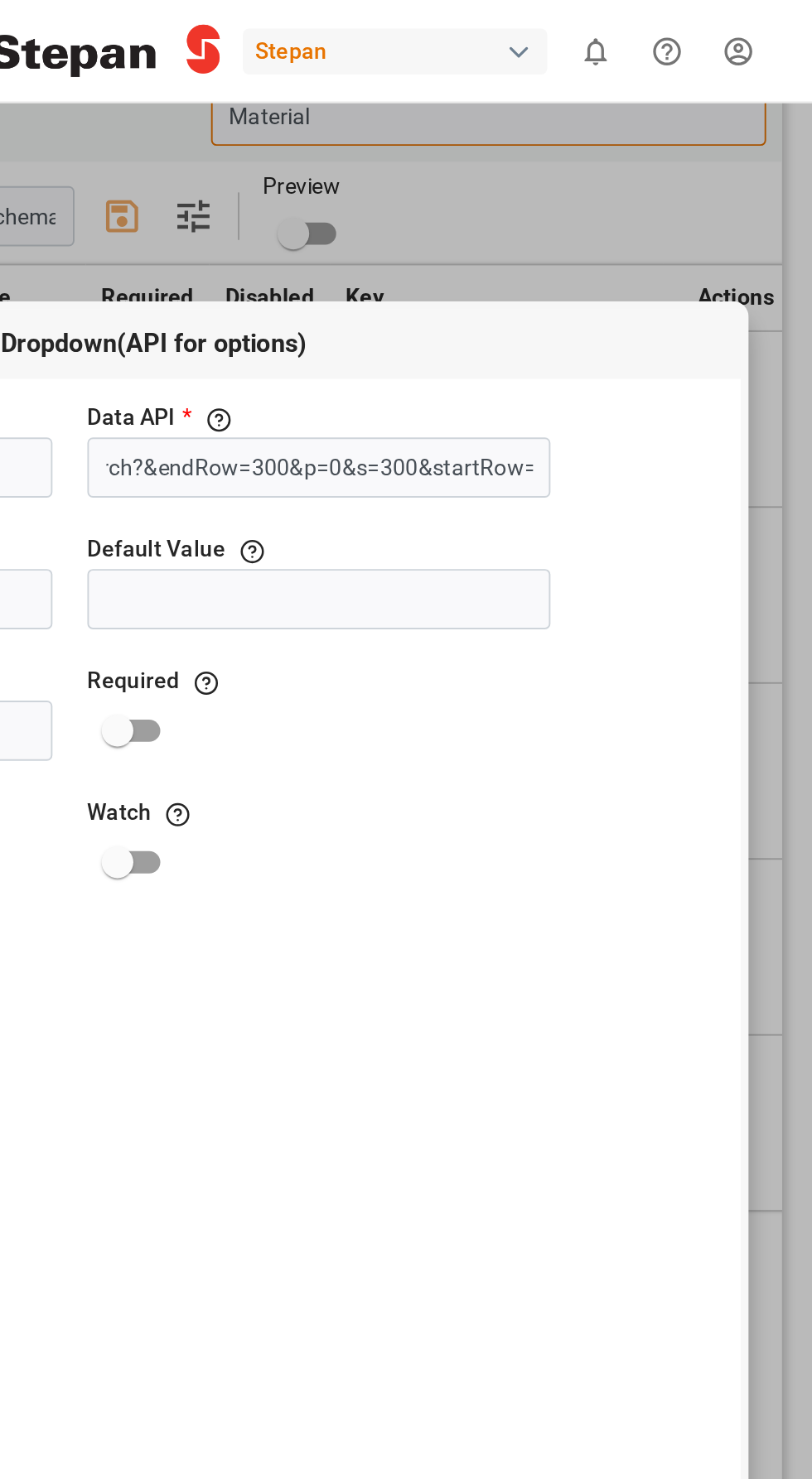
scroll to position [20, 0]
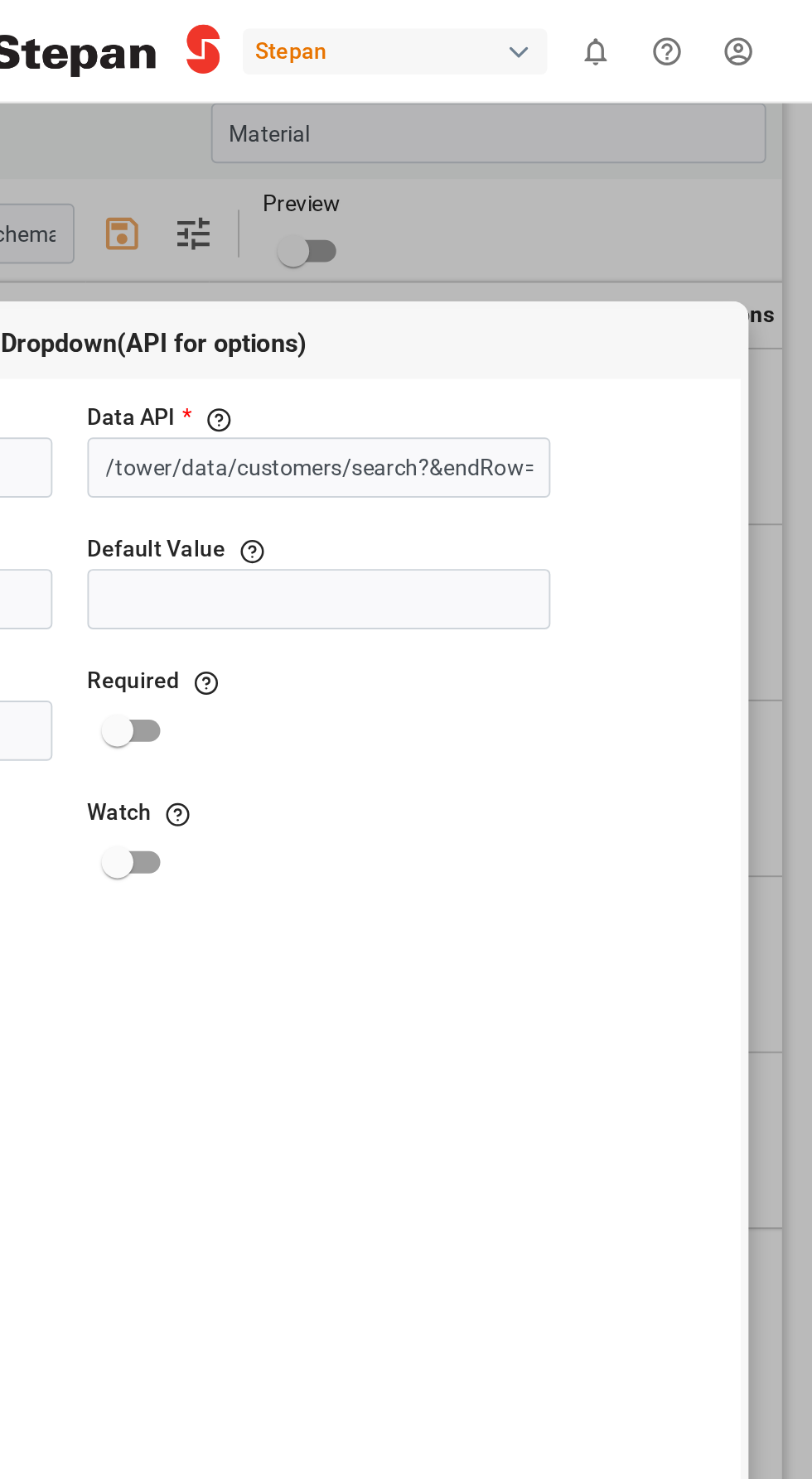
click at [493, 157] on div "General Visibility Dropdown(API for options) Field Name * The title of the fiel…" at bounding box center [406, 749] width 745 height 1184
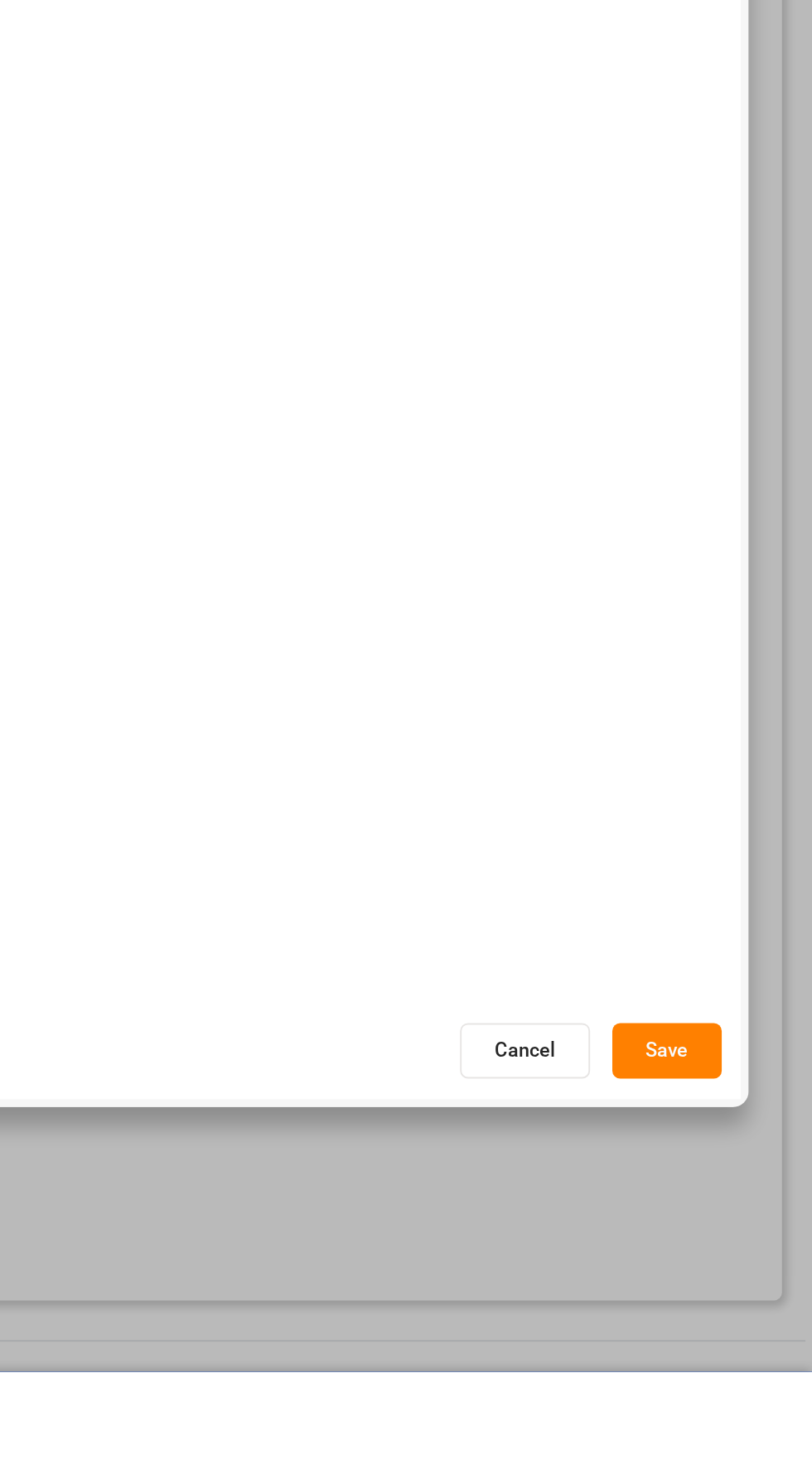
click at [670, 1326] on button "Cancel" at bounding box center [661, 1312] width 68 height 29
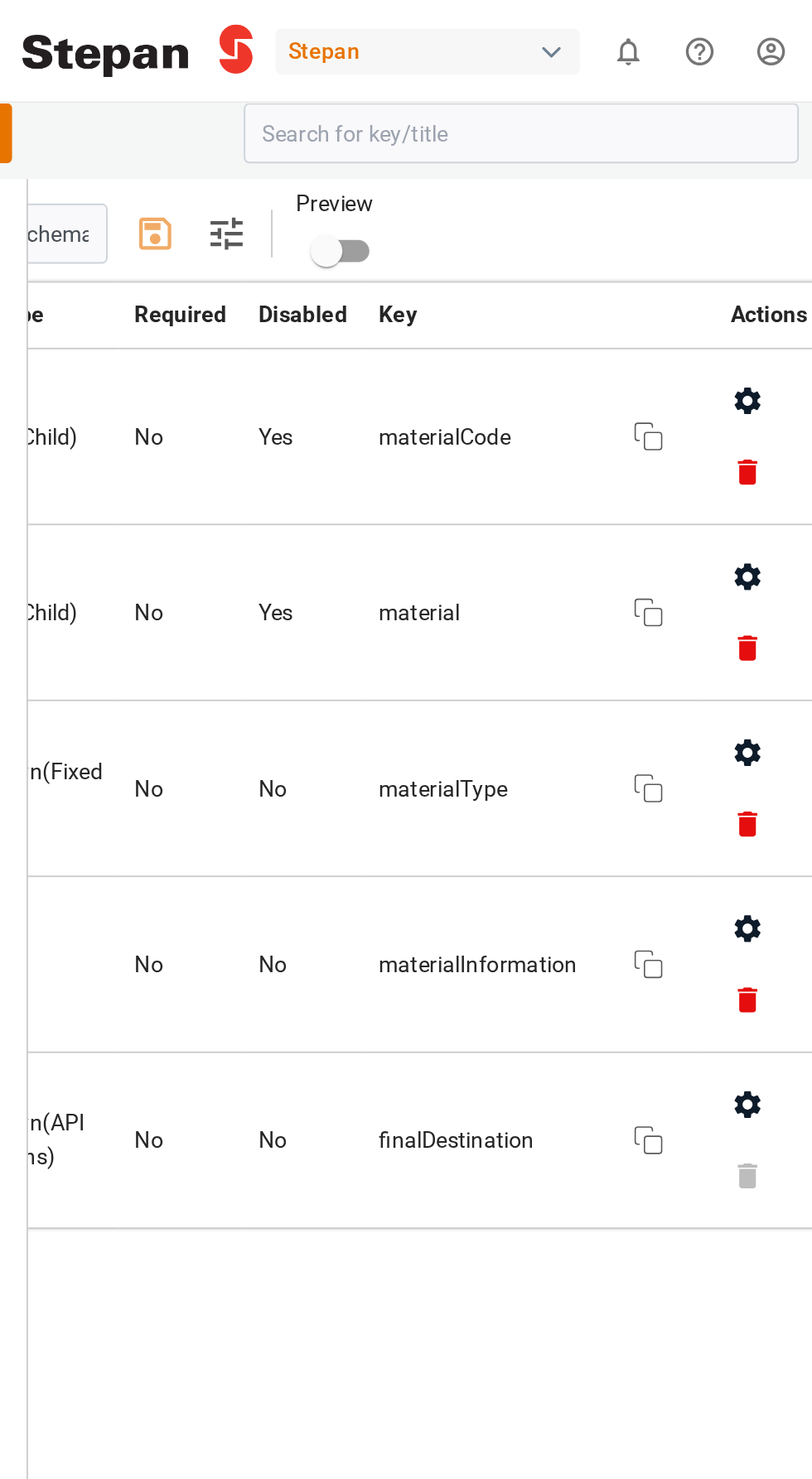
click at [435, 80] on div "Container Schema + New" at bounding box center [282, 70] width 408 height 32
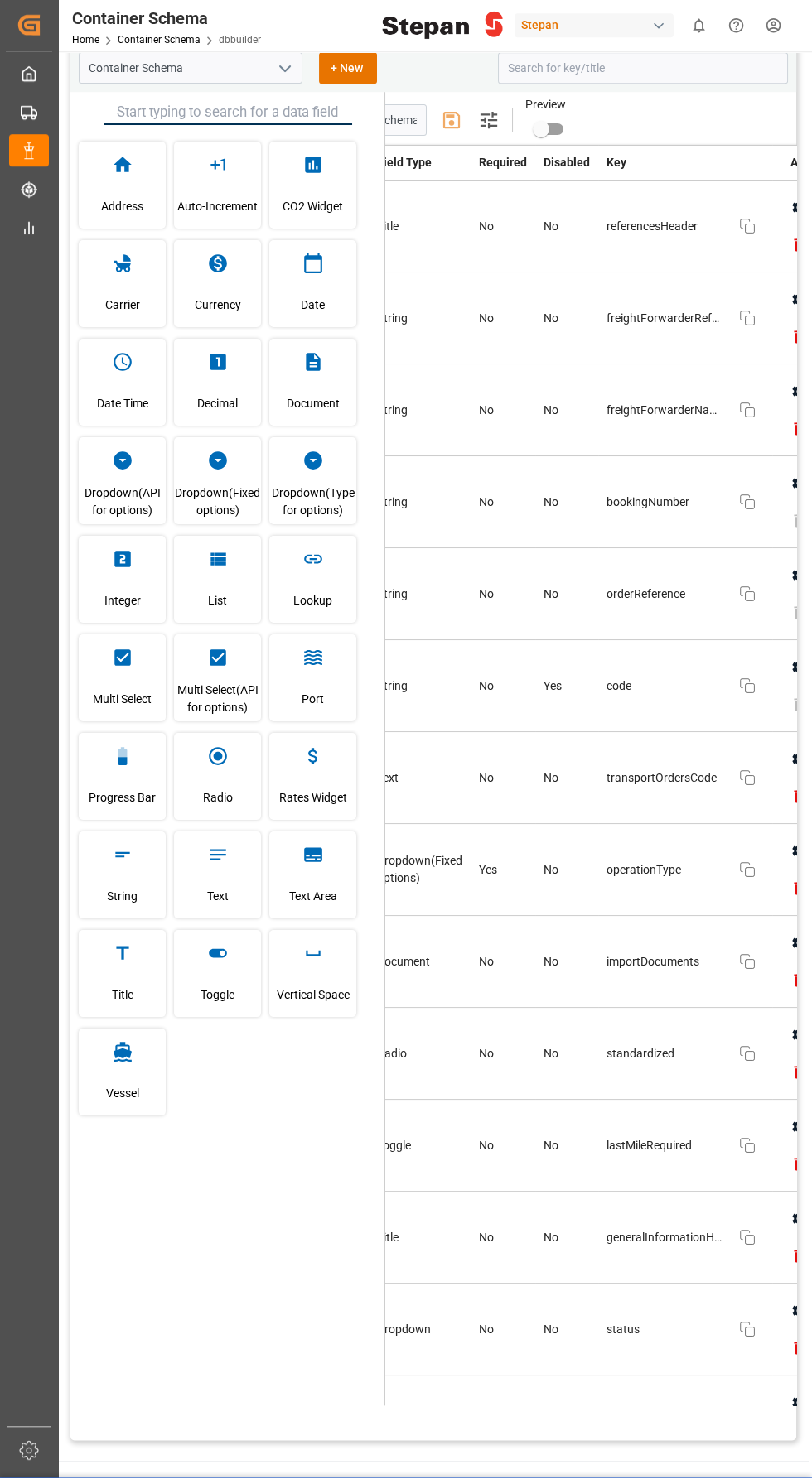
scroll to position [0, 200]
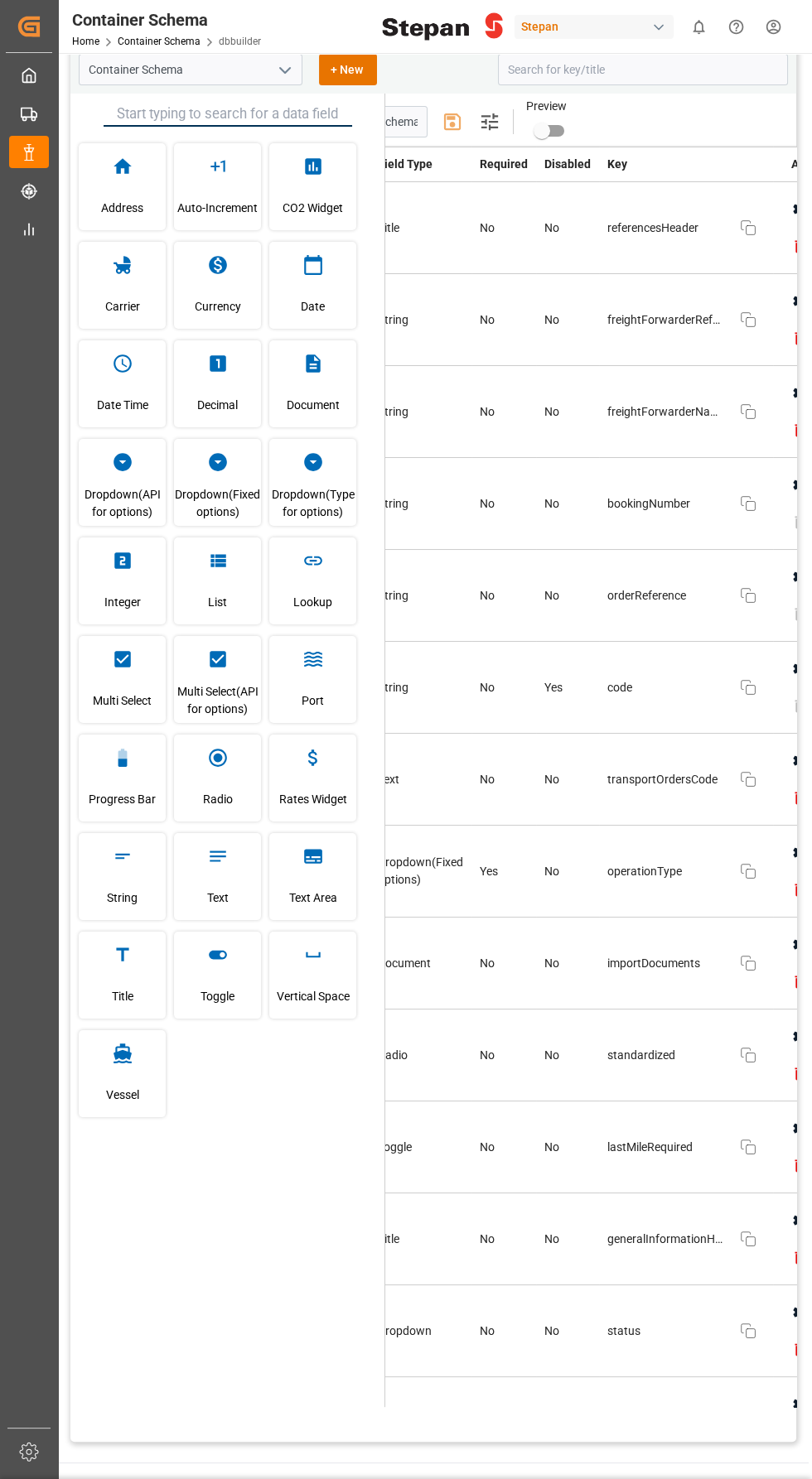
click at [285, 69] on icon "open menu" at bounding box center [284, 70] width 20 height 20
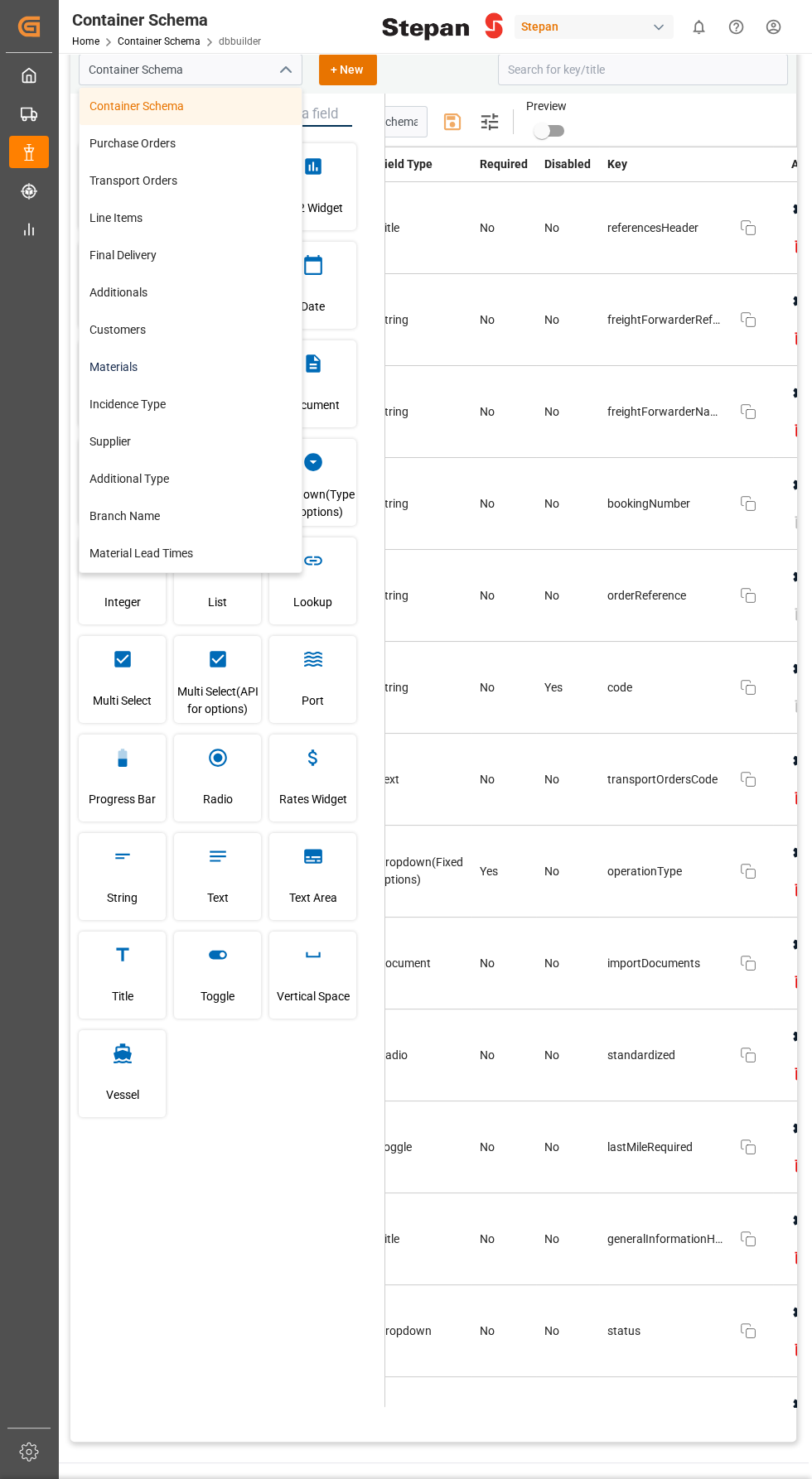
click at [134, 365] on div "Materials" at bounding box center [191, 367] width 222 height 37
type input "Materials"
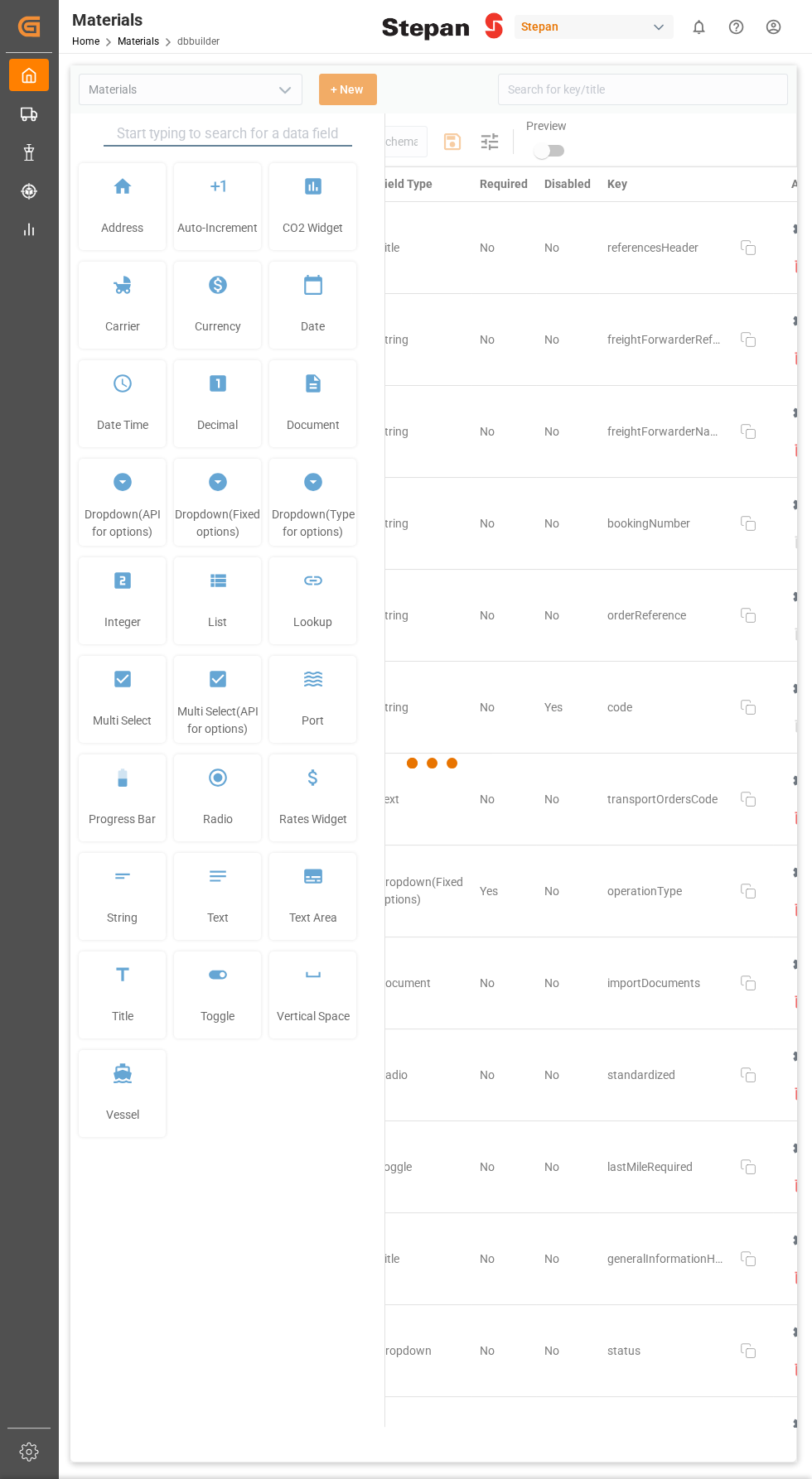
type input "Materials"
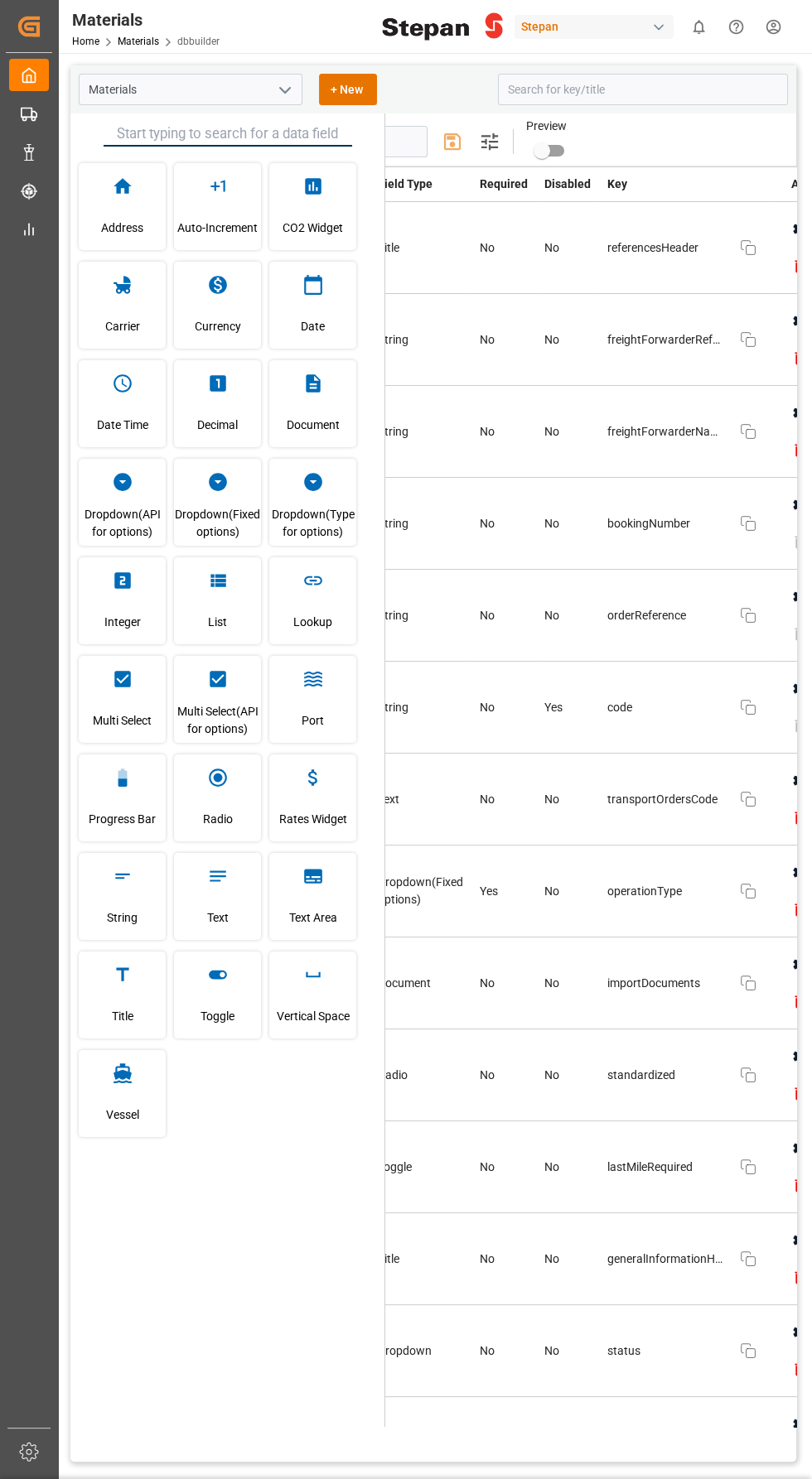
click at [278, 94] on icon "open menu" at bounding box center [284, 90] width 20 height 20
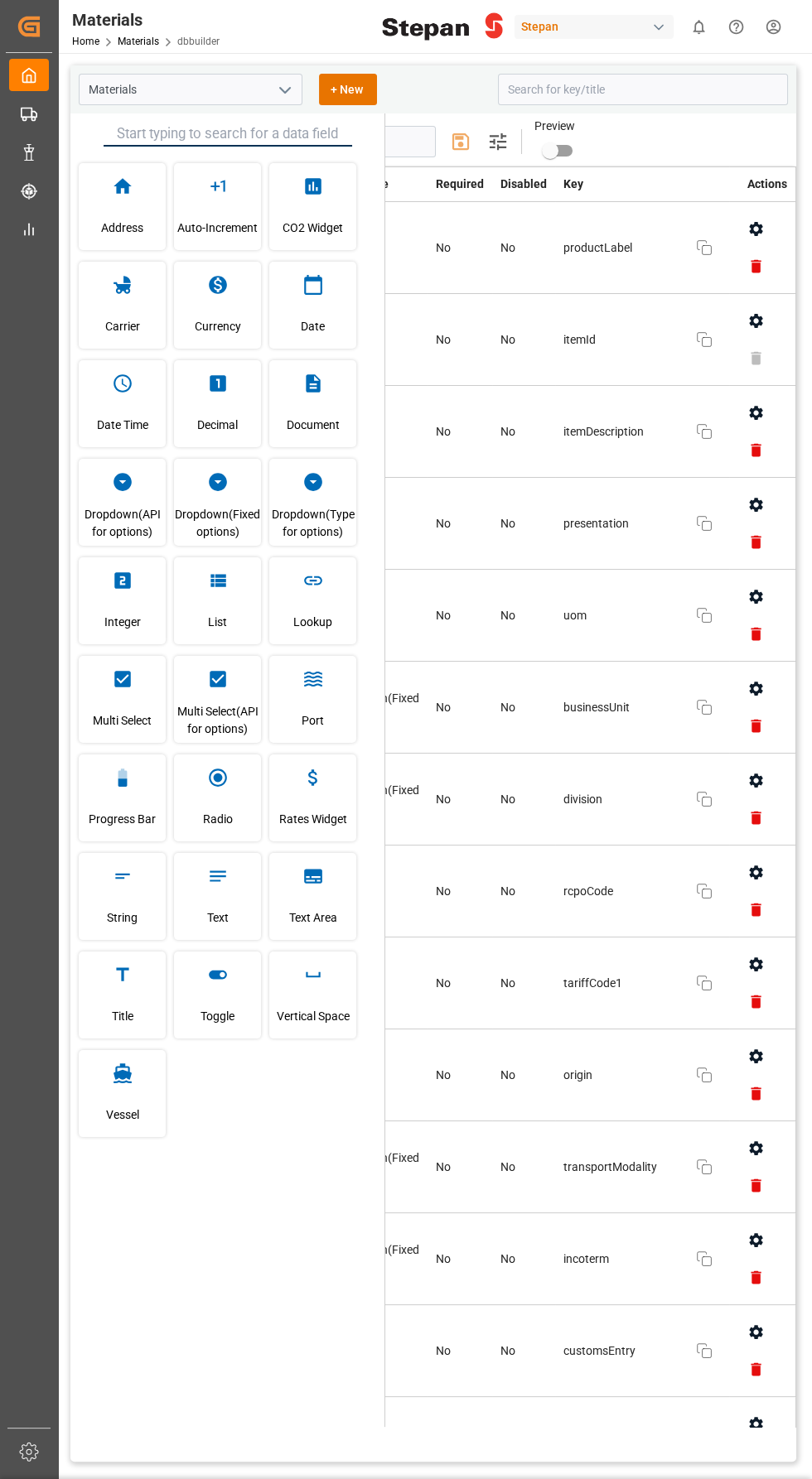
scroll to position [0, 185]
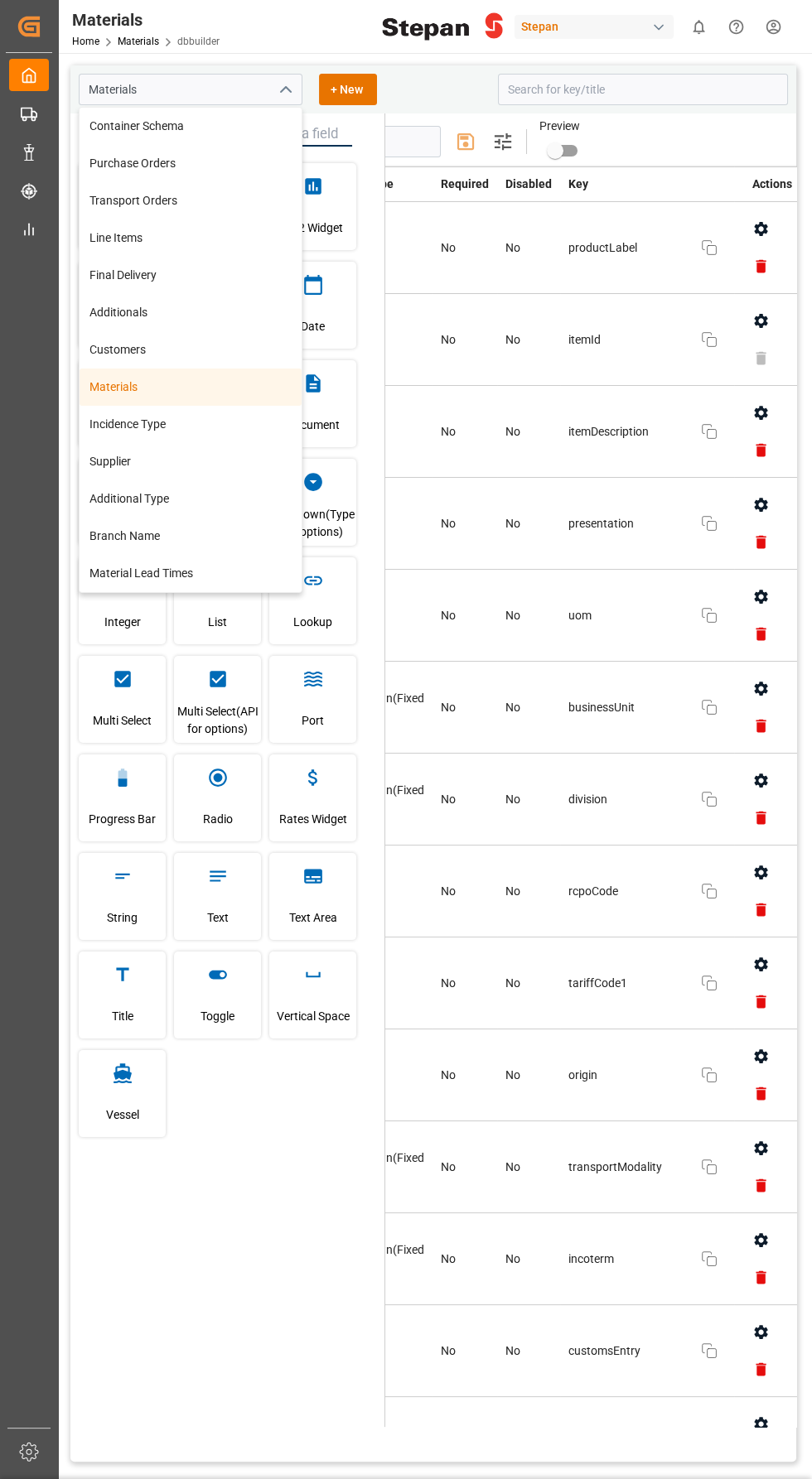
click at [115, 387] on div "Materials" at bounding box center [191, 386] width 222 height 37
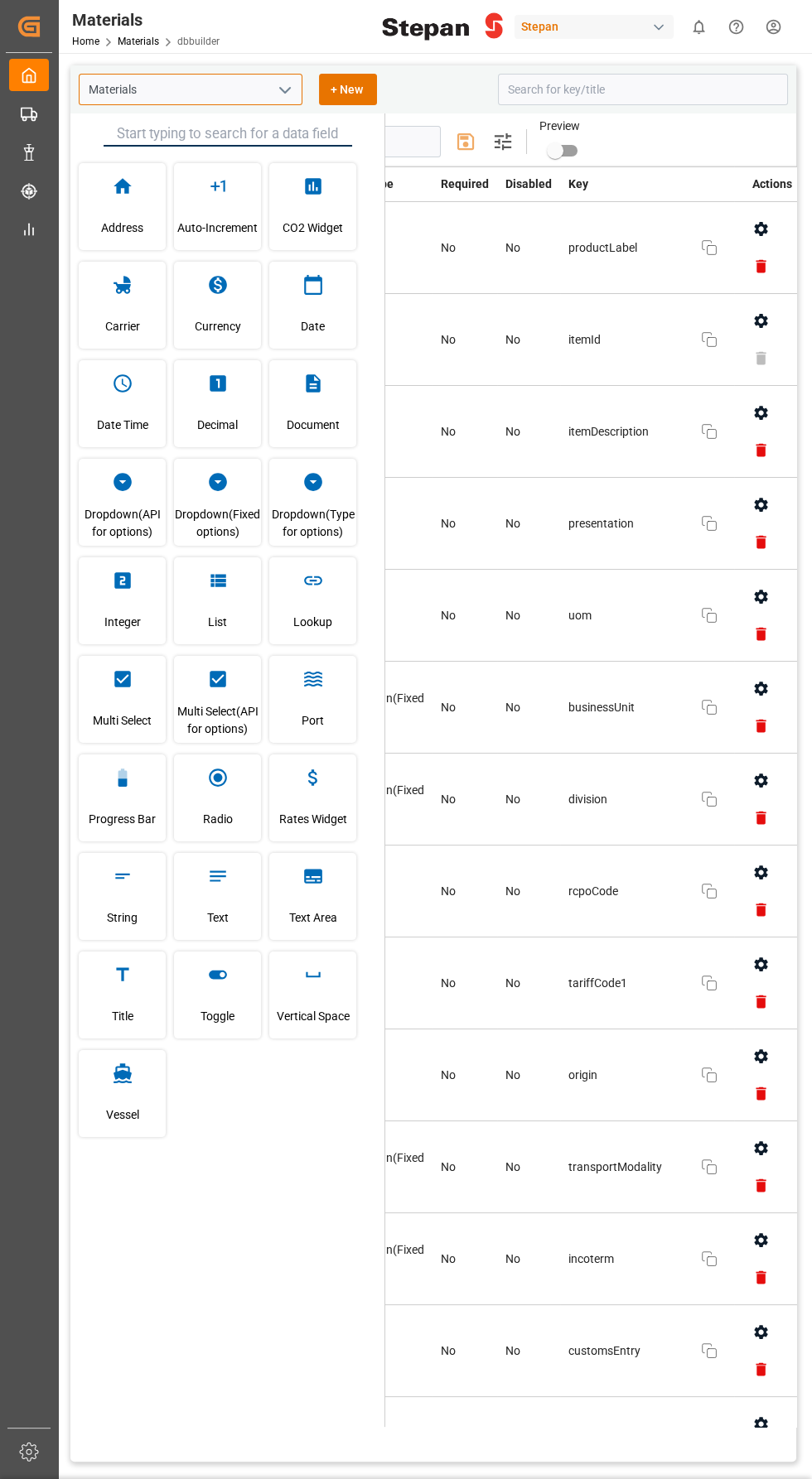
click at [219, 89] on input "Materials" at bounding box center [191, 89] width 224 height 32
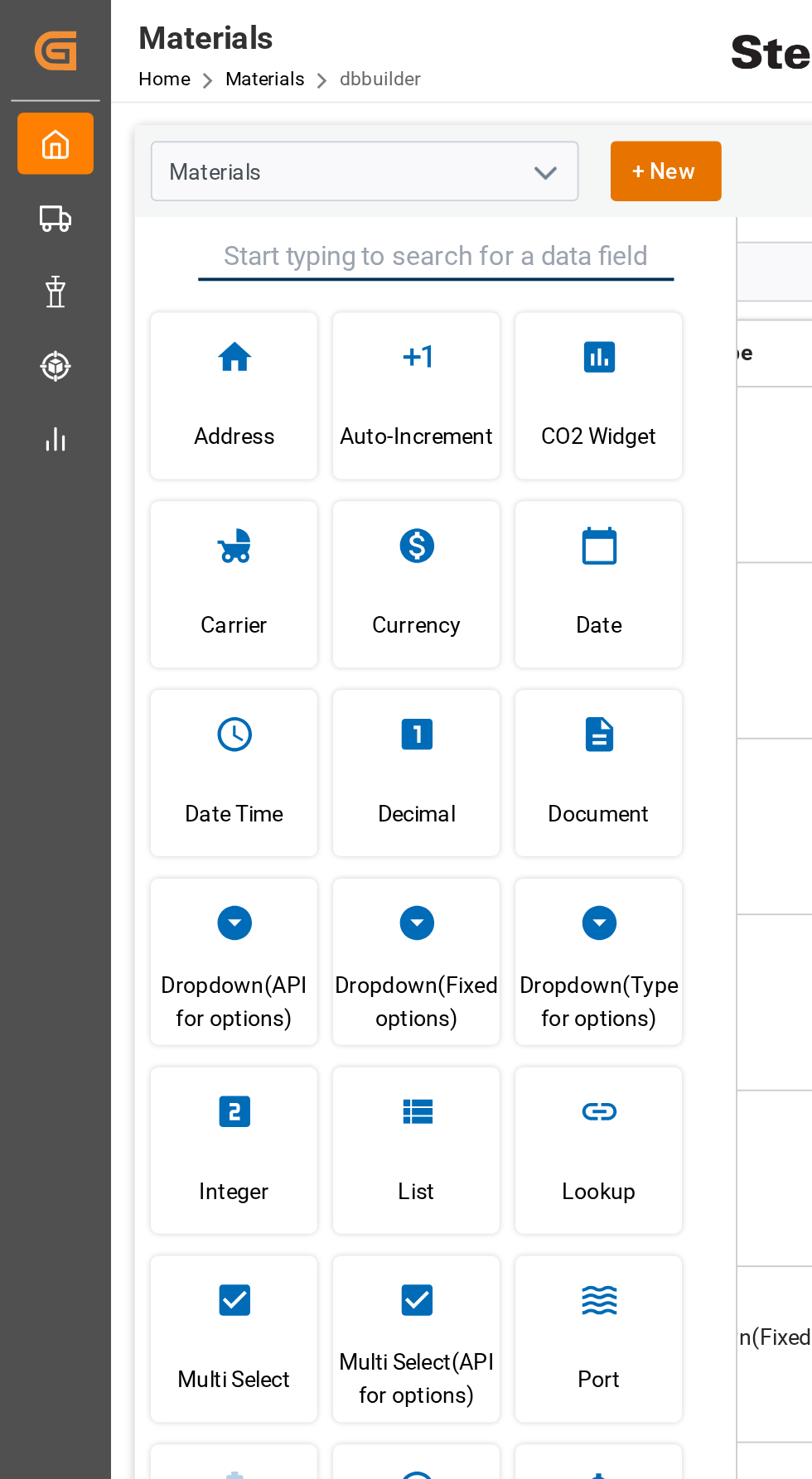
click at [285, 89] on icon "open menu" at bounding box center [284, 90] width 20 height 20
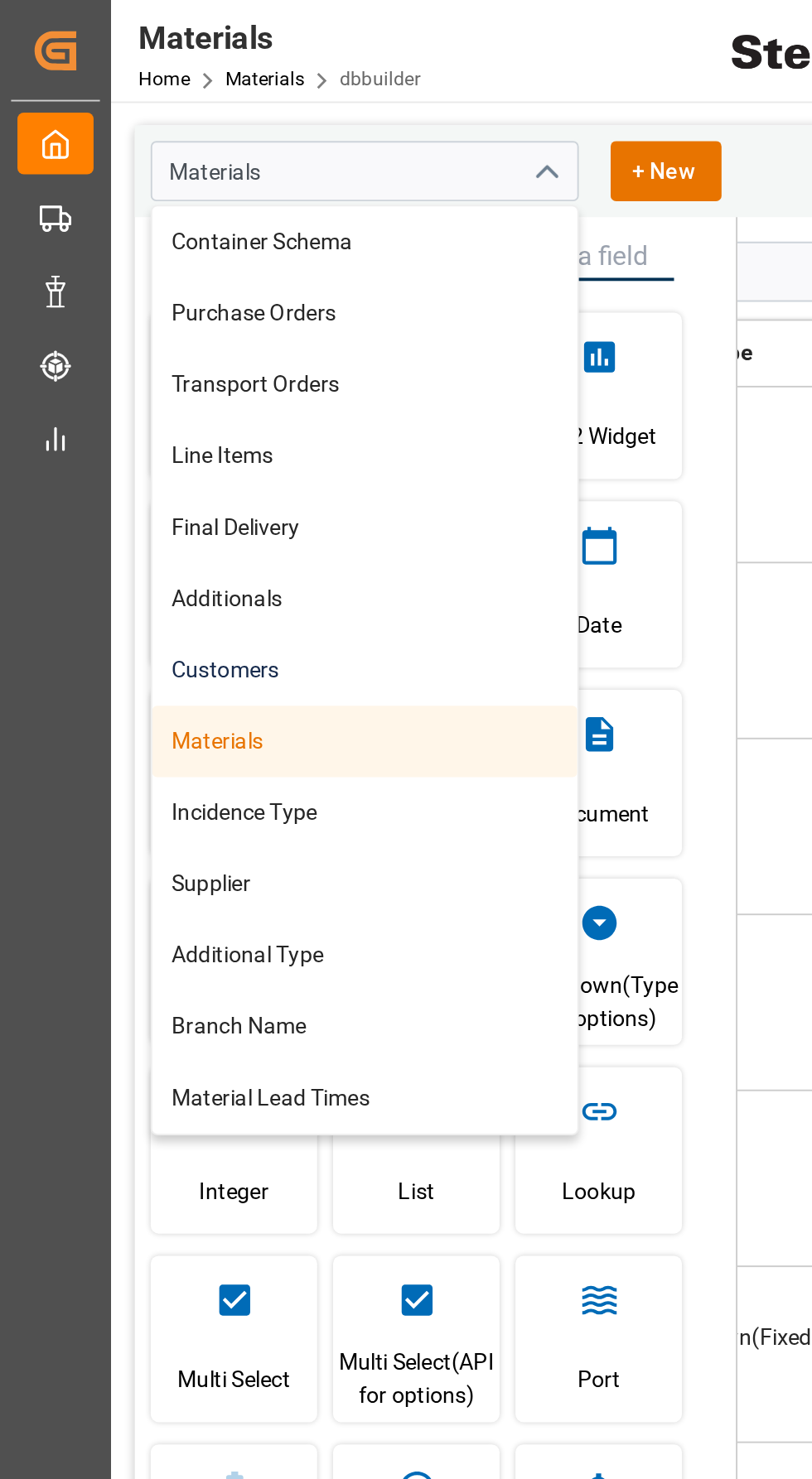
click at [102, 352] on div "Customers" at bounding box center [191, 349] width 222 height 37
type input "Customers"
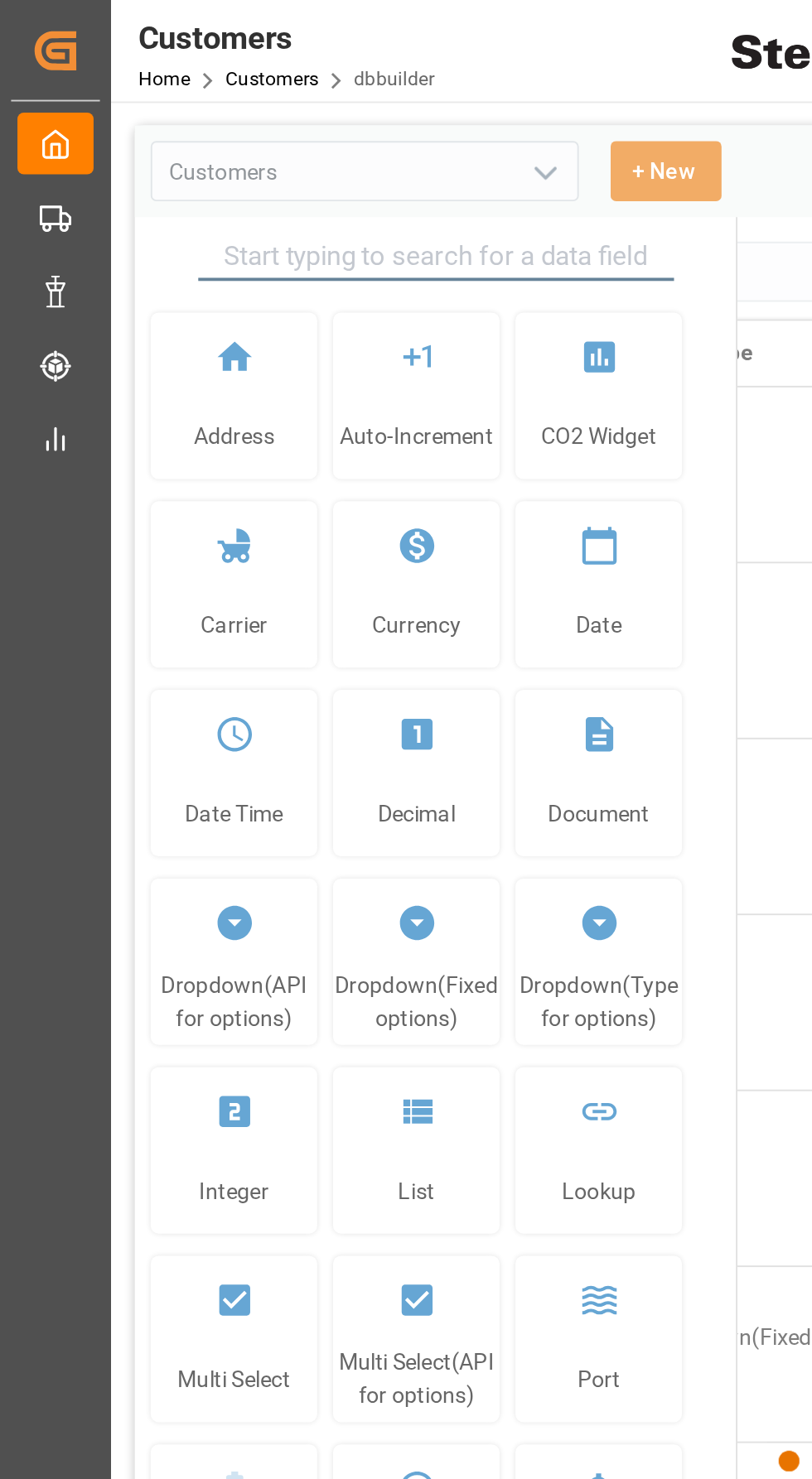
type input "Customers"
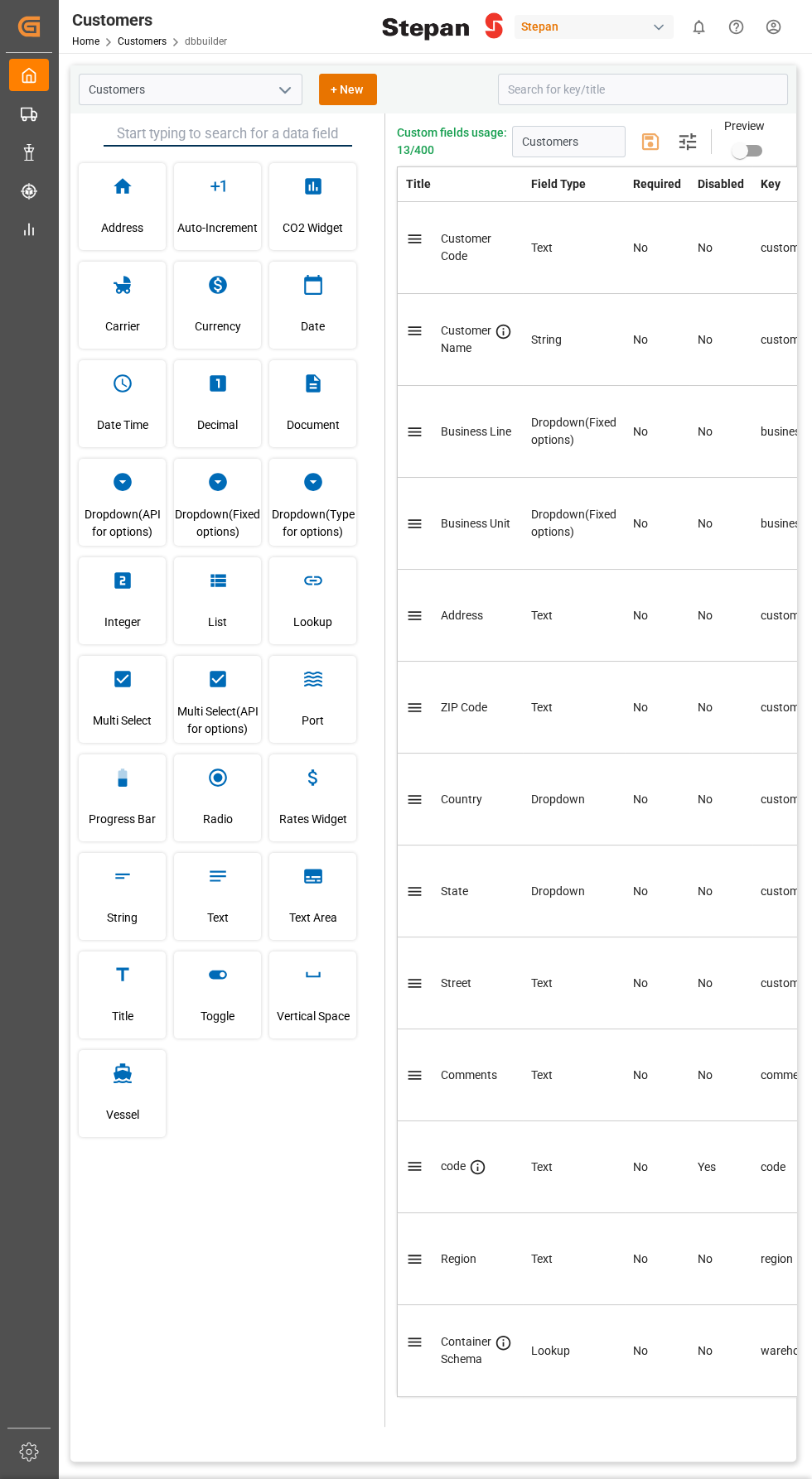
click at [136, 52] on div "Customers Home Customers dbbuilder" at bounding box center [149, 27] width 167 height 53
click at [153, 58] on div "Customers + New Address Auto-Increment CO2 Widget Carrier Currency Date Date Ti…" at bounding box center [433, 937] width 750 height 1769
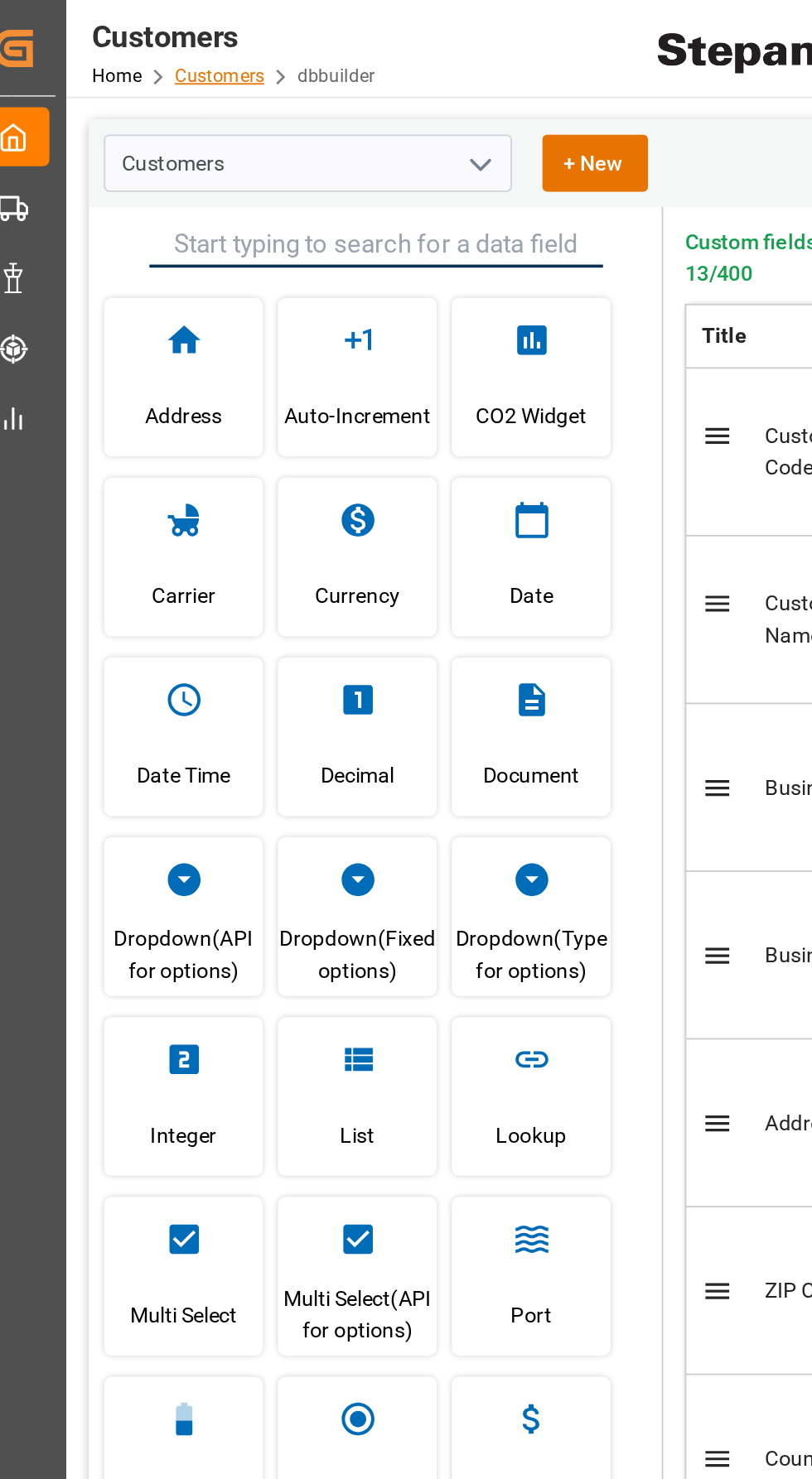
click at [135, 39] on link "Customers" at bounding box center [142, 41] width 49 height 12
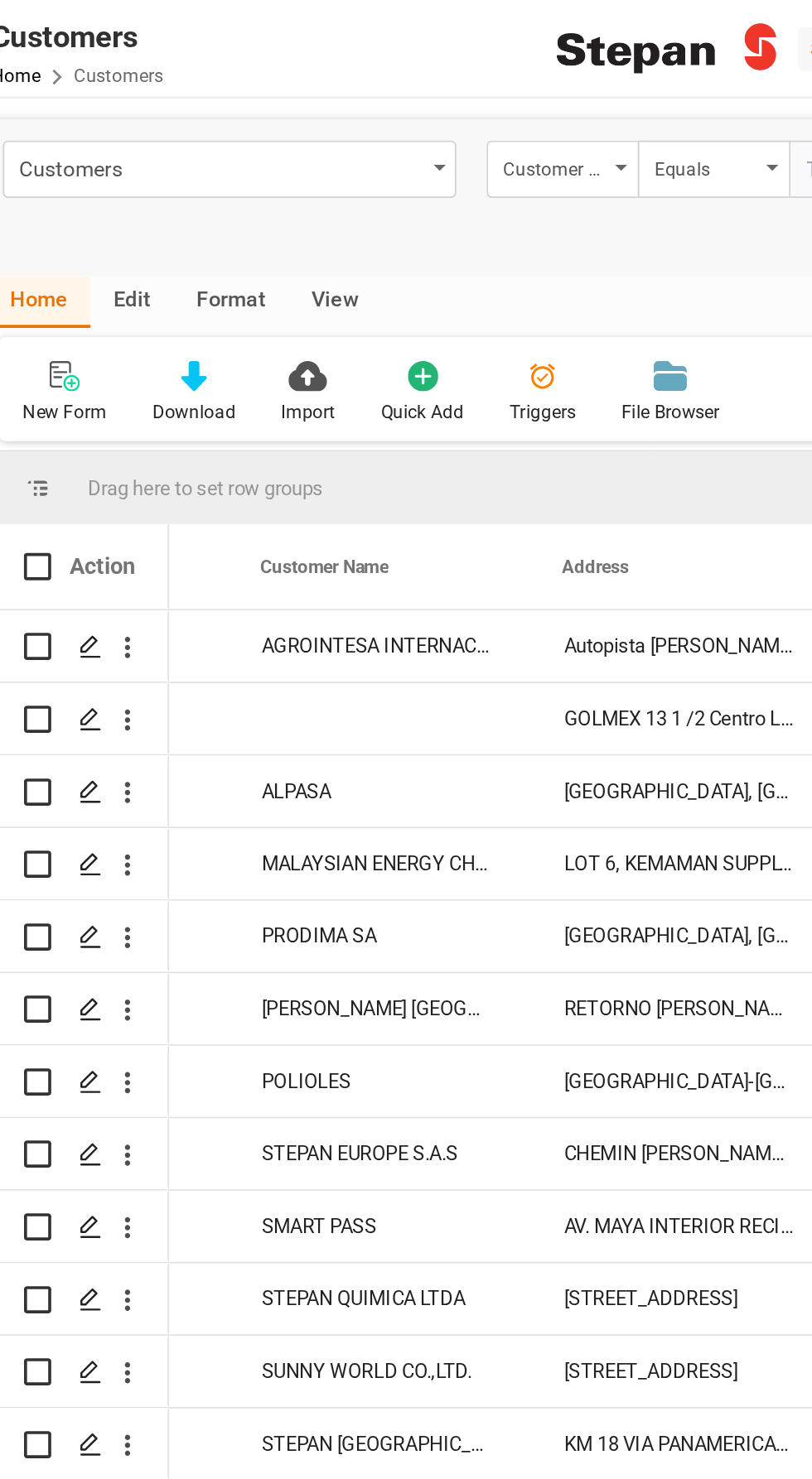
click at [262, 391] on div "Press SPACE to select this row." at bounding box center [282, 393] width 166 height 39
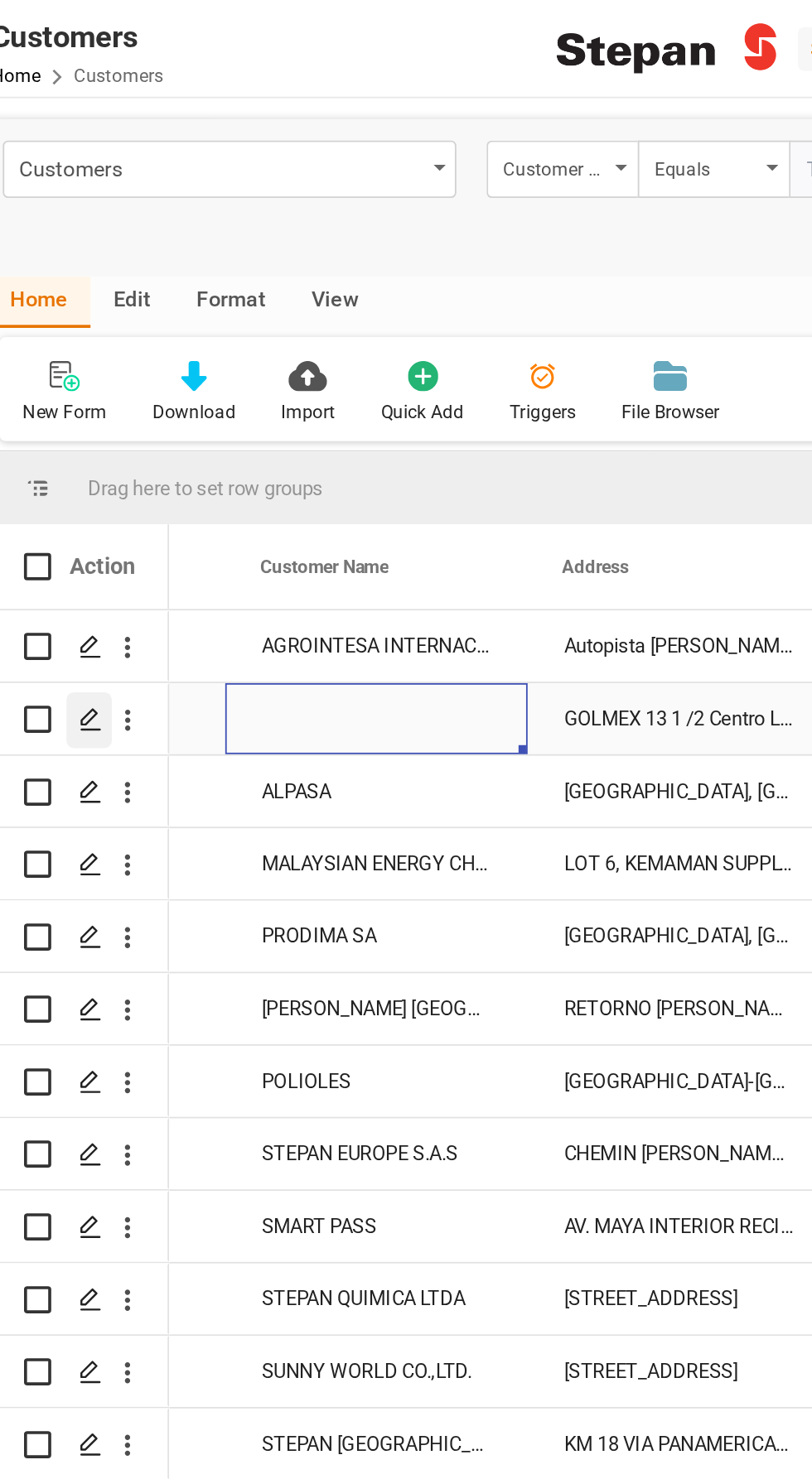
click at [126, 400] on line "Press SPACE to select this row." at bounding box center [127, 400] width 10 height 0
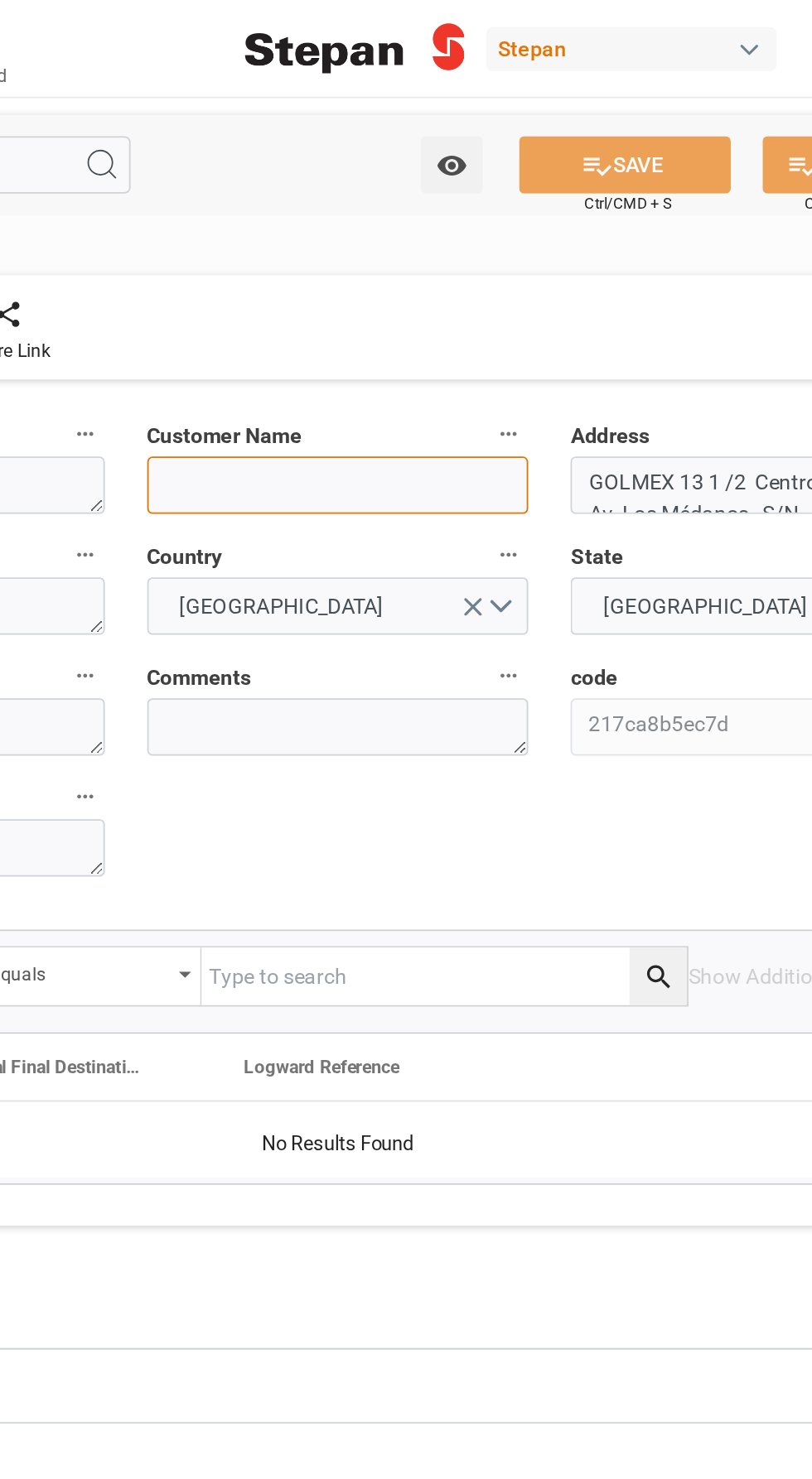
click at [379, 269] on input at bounding box center [433, 265] width 209 height 32
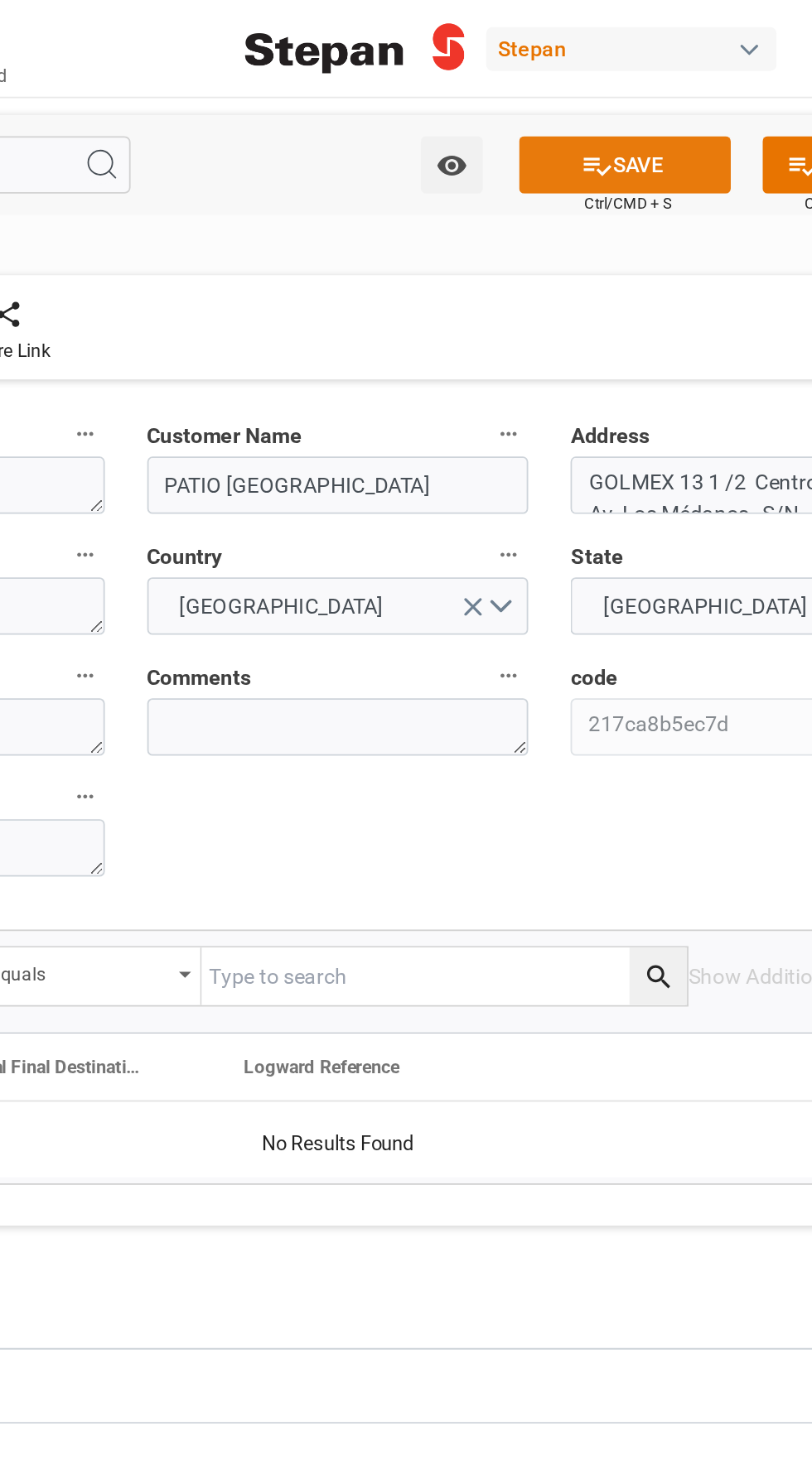
click at [584, 91] on button "SAVE" at bounding box center [590, 90] width 116 height 32
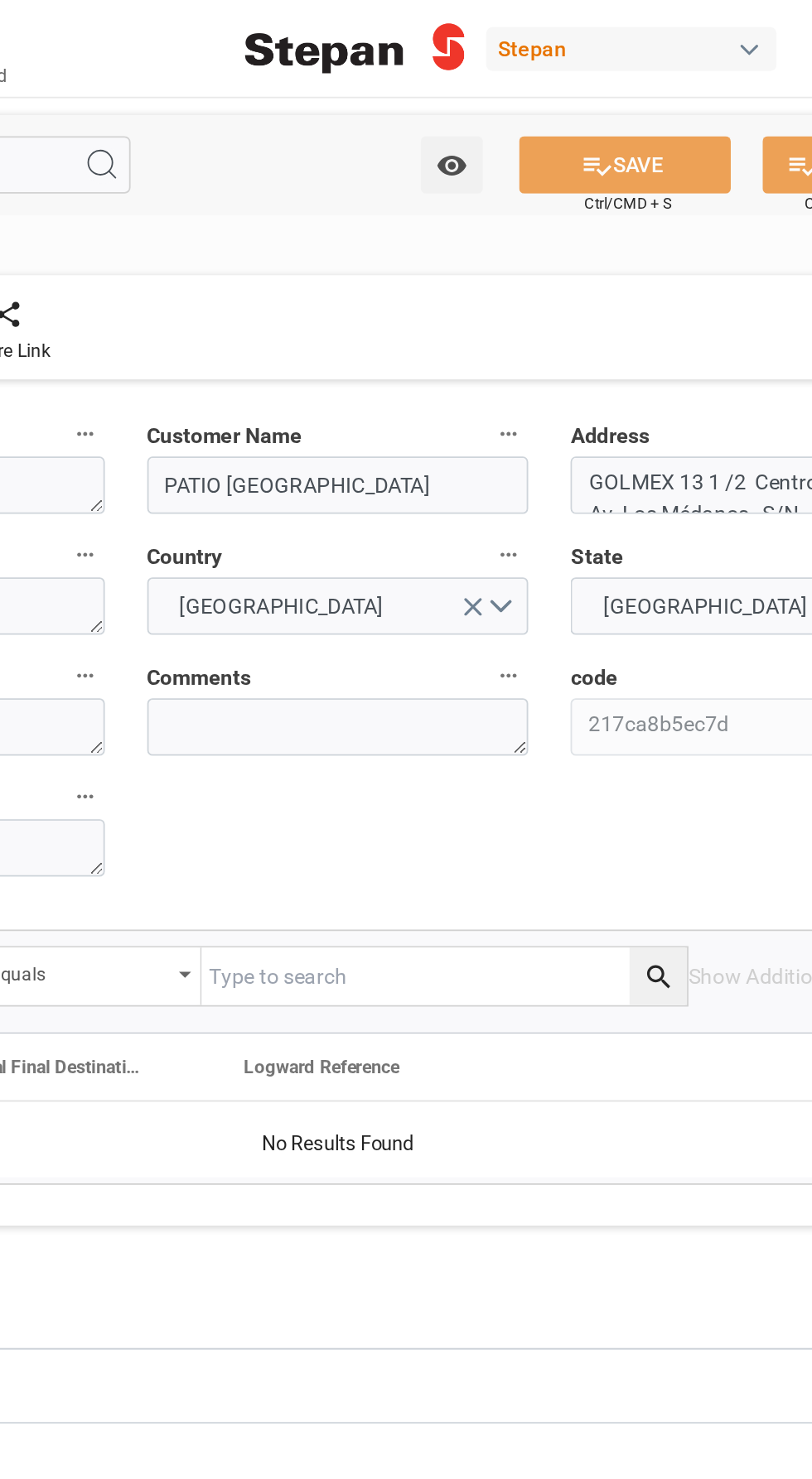
type input "PATIO [GEOGRAPHIC_DATA]"
